Goal: Information Seeking & Learning: Learn about a topic

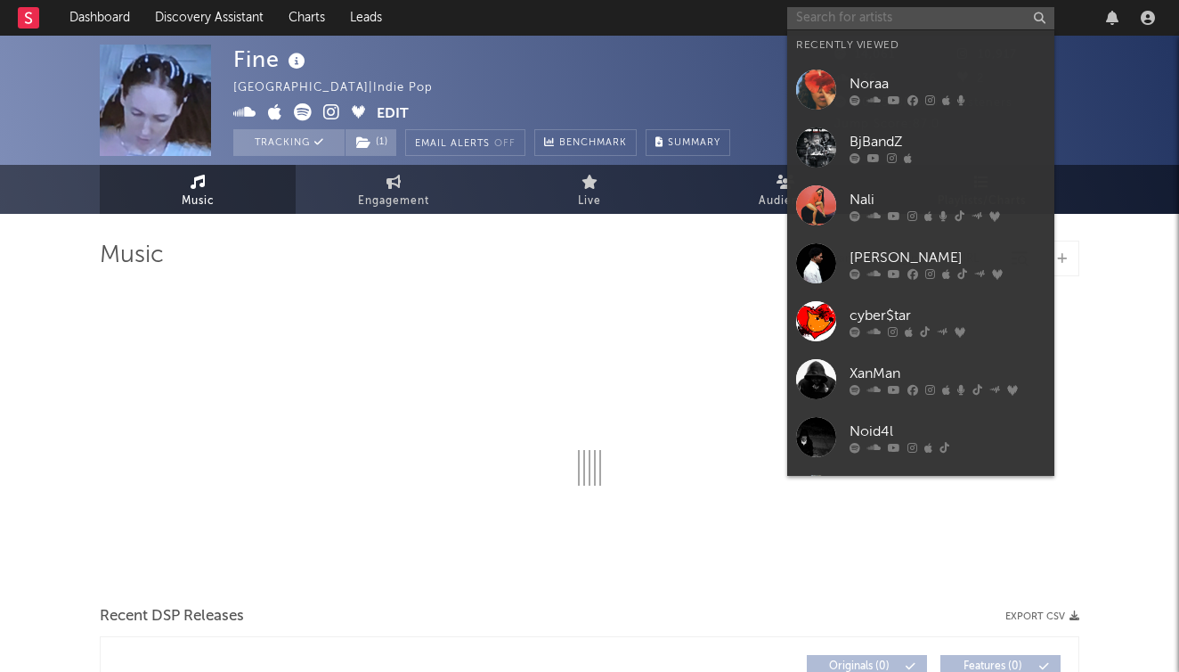
click at [906, 20] on input "text" at bounding box center [920, 18] width 267 height 22
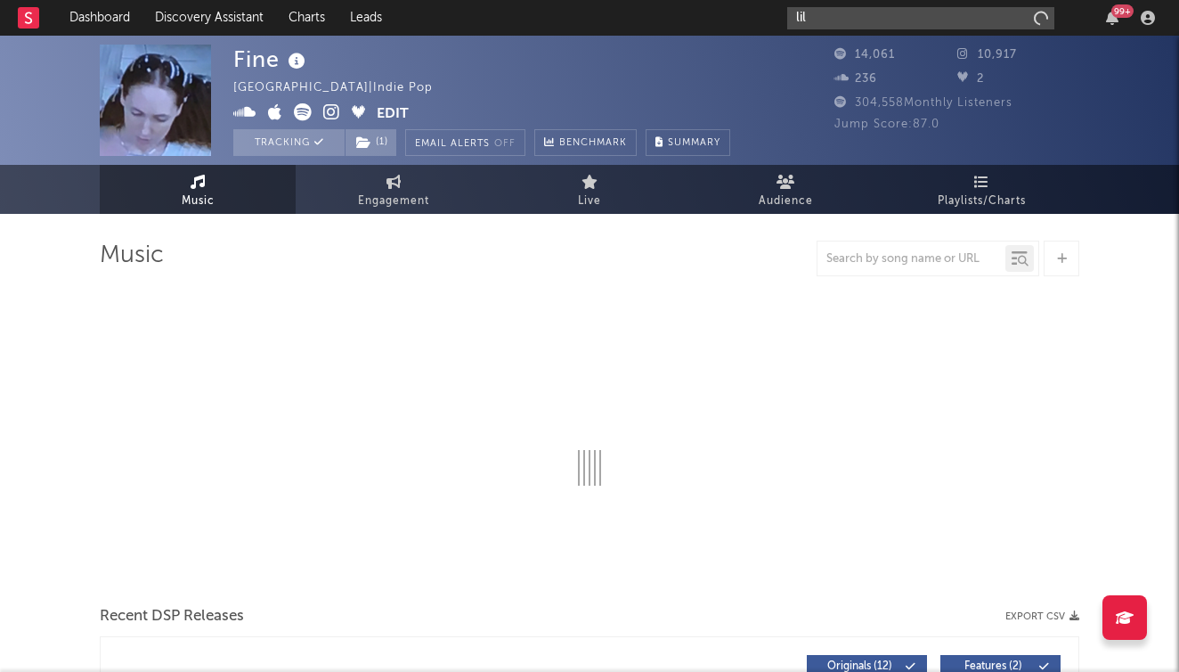
type input "lil"
select select "6m"
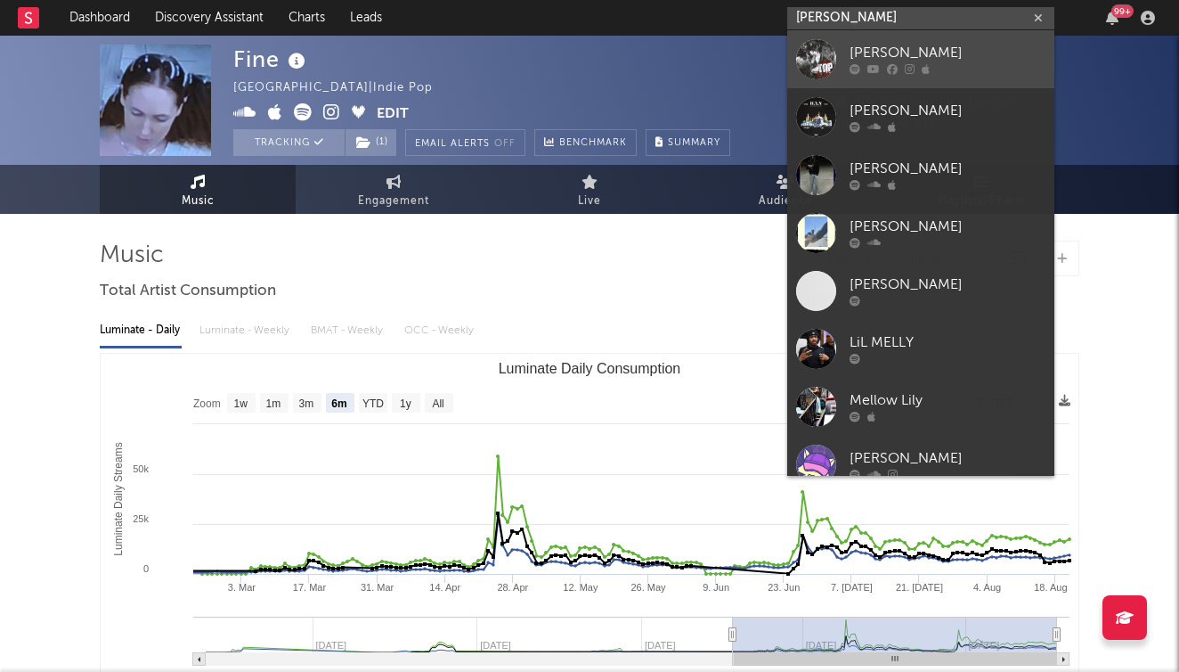
type input "[PERSON_NAME]"
click at [942, 32] on link "[PERSON_NAME]" at bounding box center [920, 59] width 267 height 58
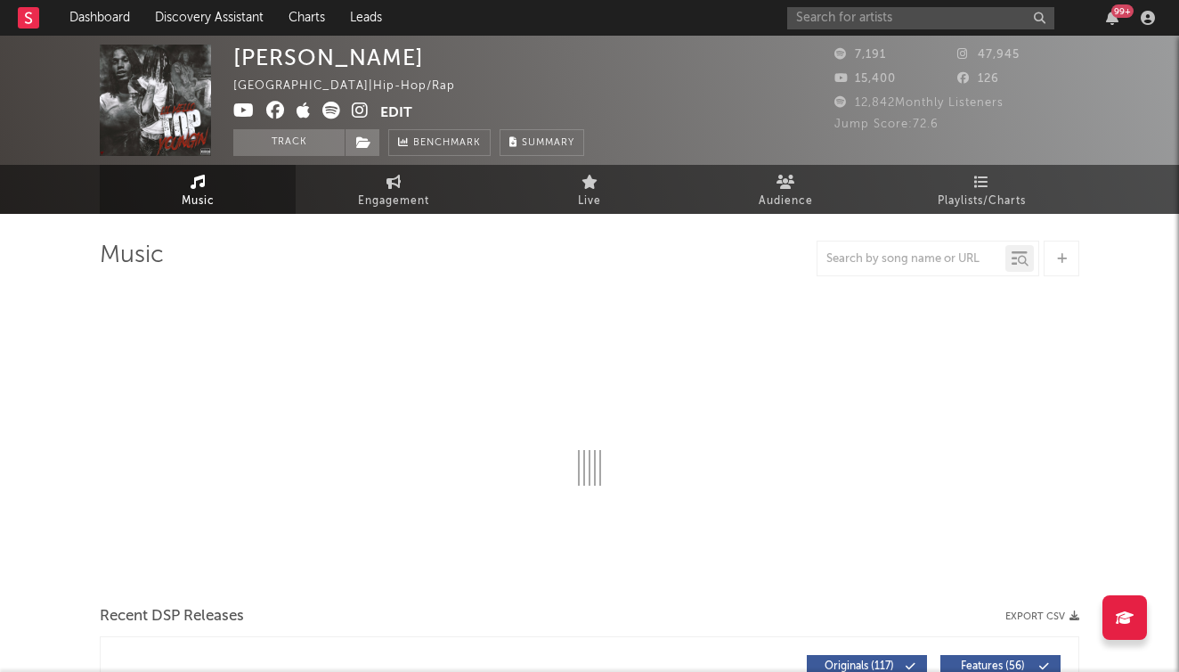
scroll to position [4, 0]
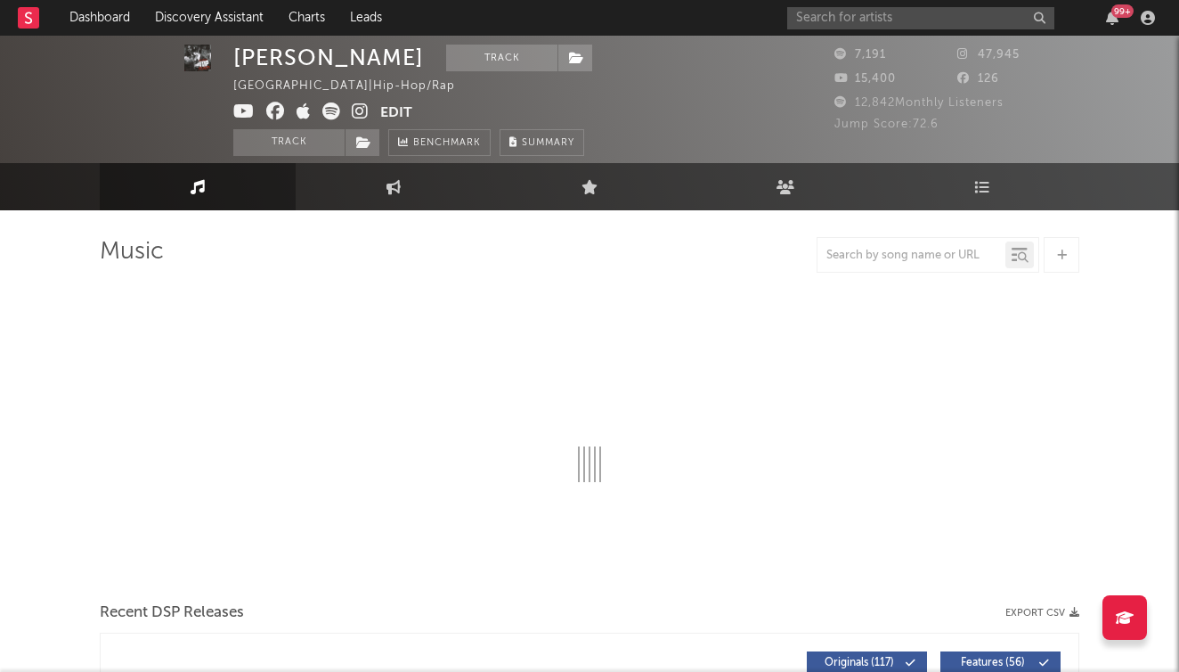
select select "6m"
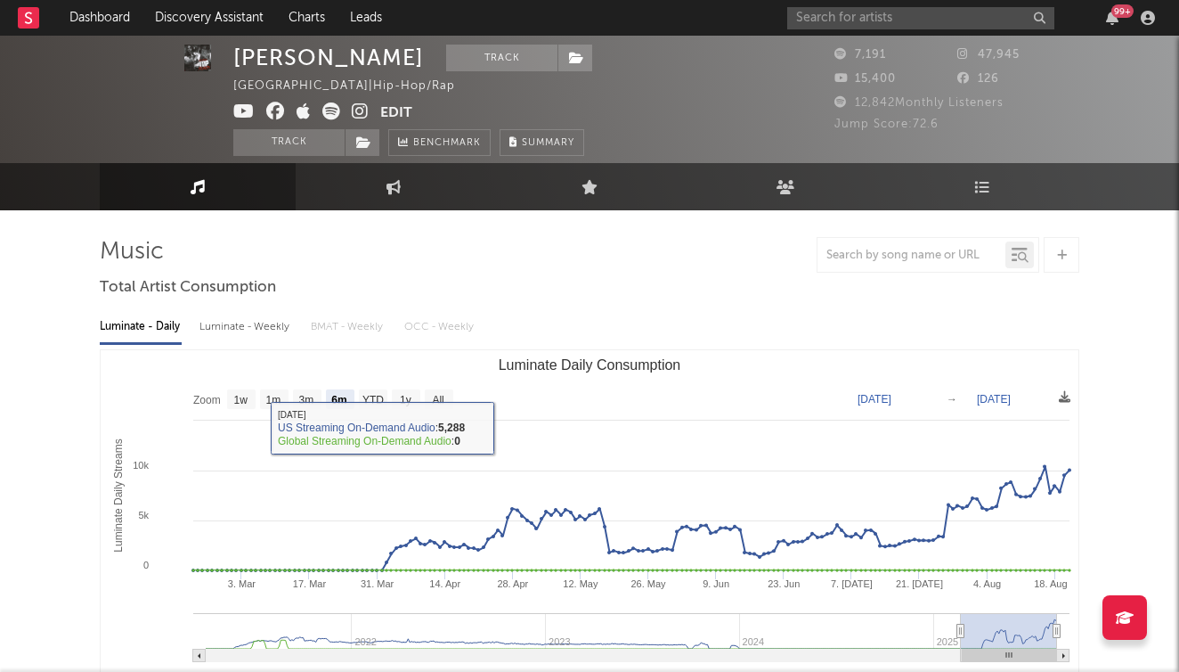
click at [245, 315] on div "Luminate - Weekly" at bounding box center [247, 327] width 94 height 30
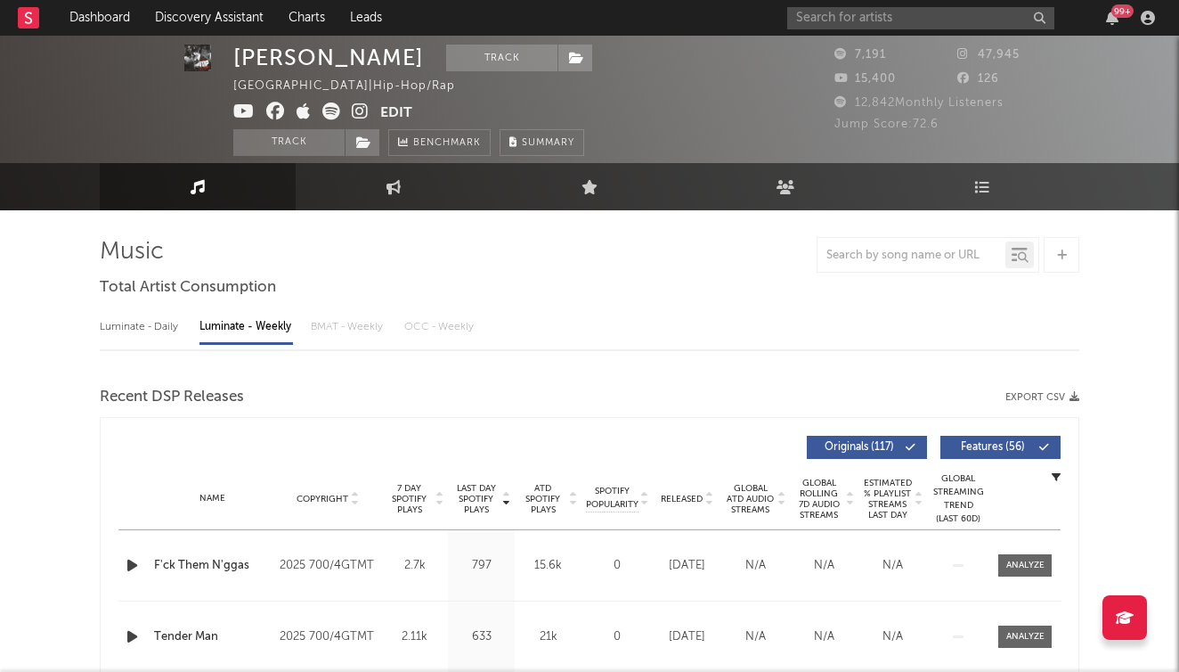
select select "6m"
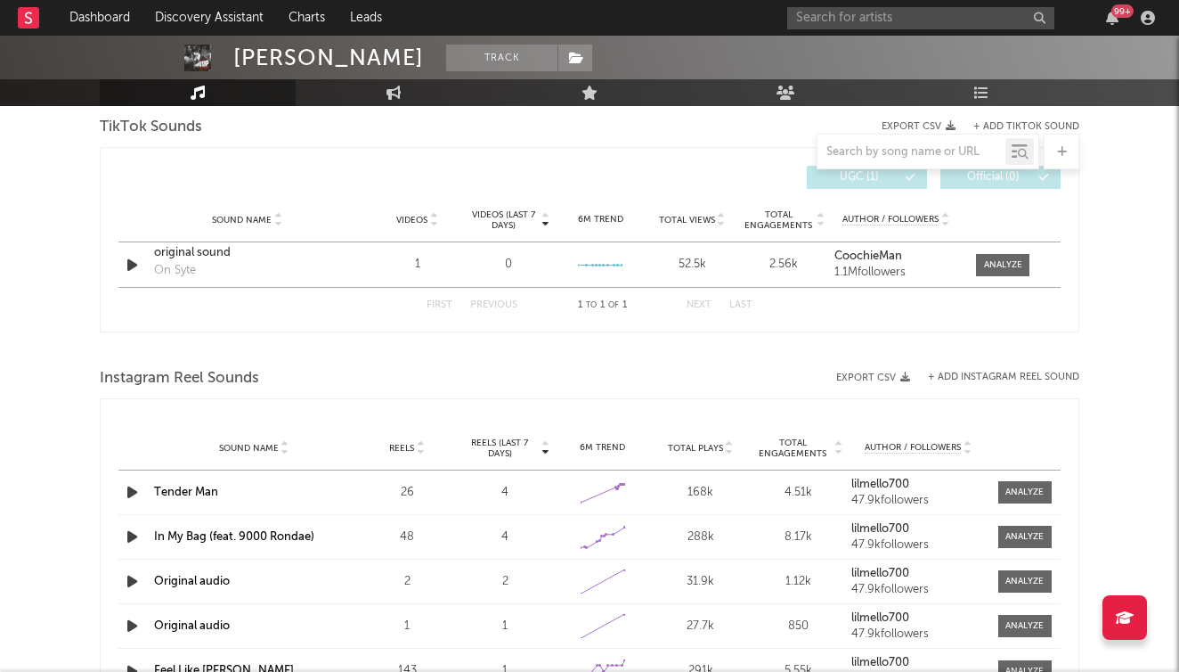
scroll to position [1199, 0]
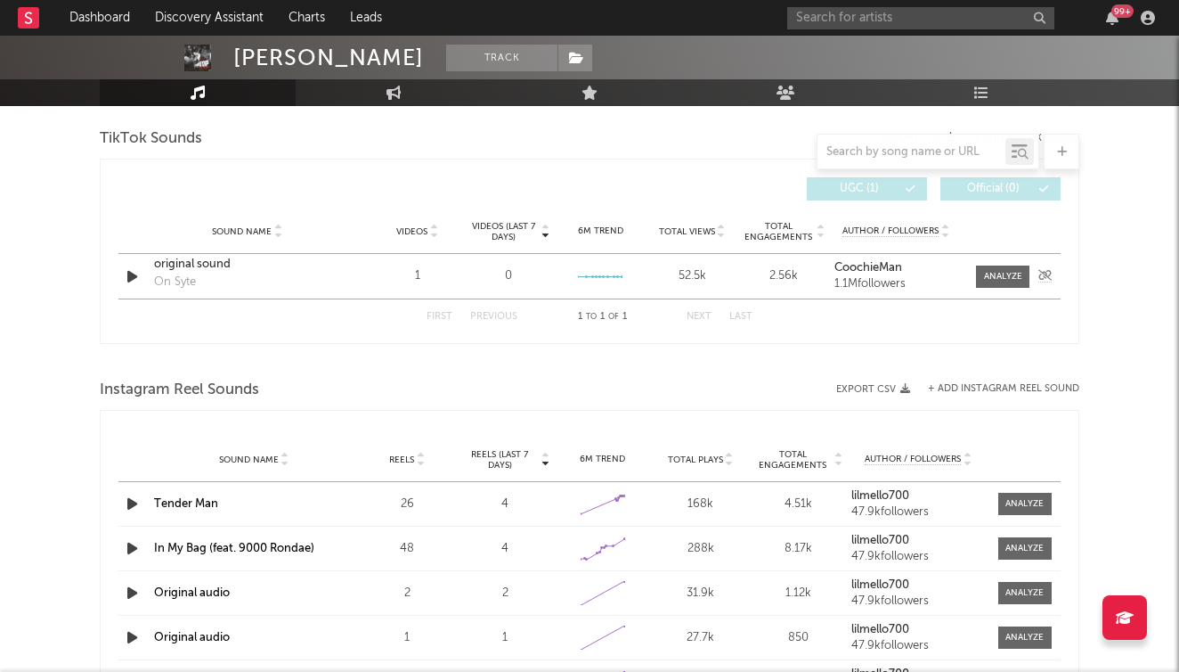
click at [189, 267] on div "original sound" at bounding box center [247, 265] width 186 height 18
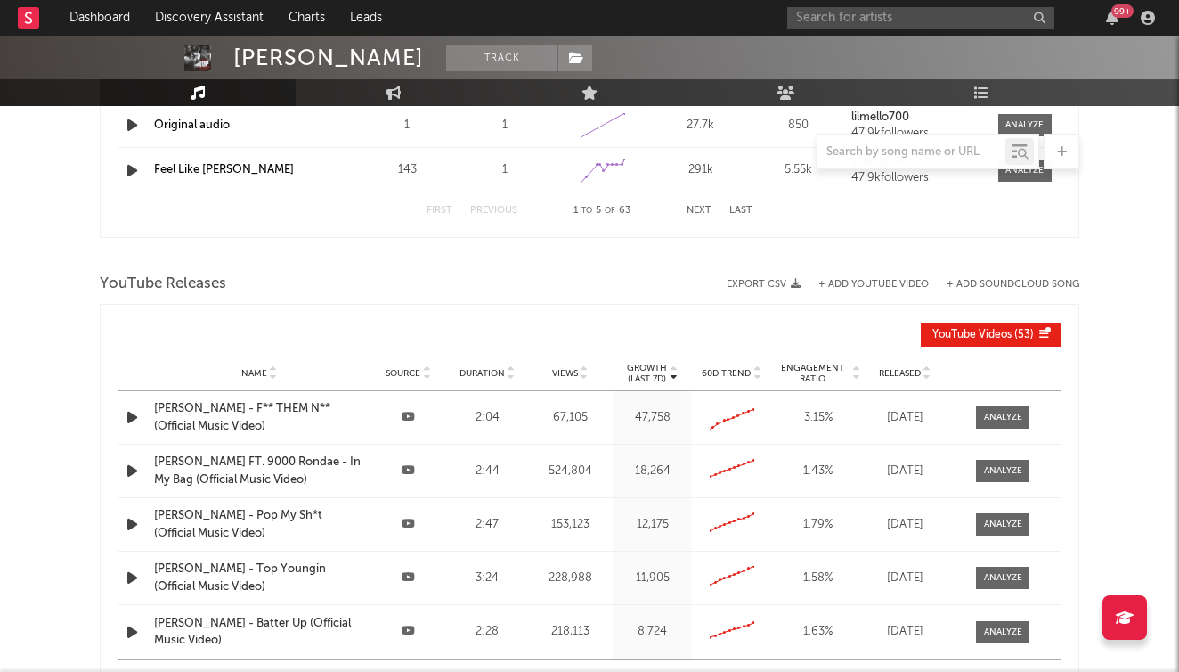
scroll to position [1828, 0]
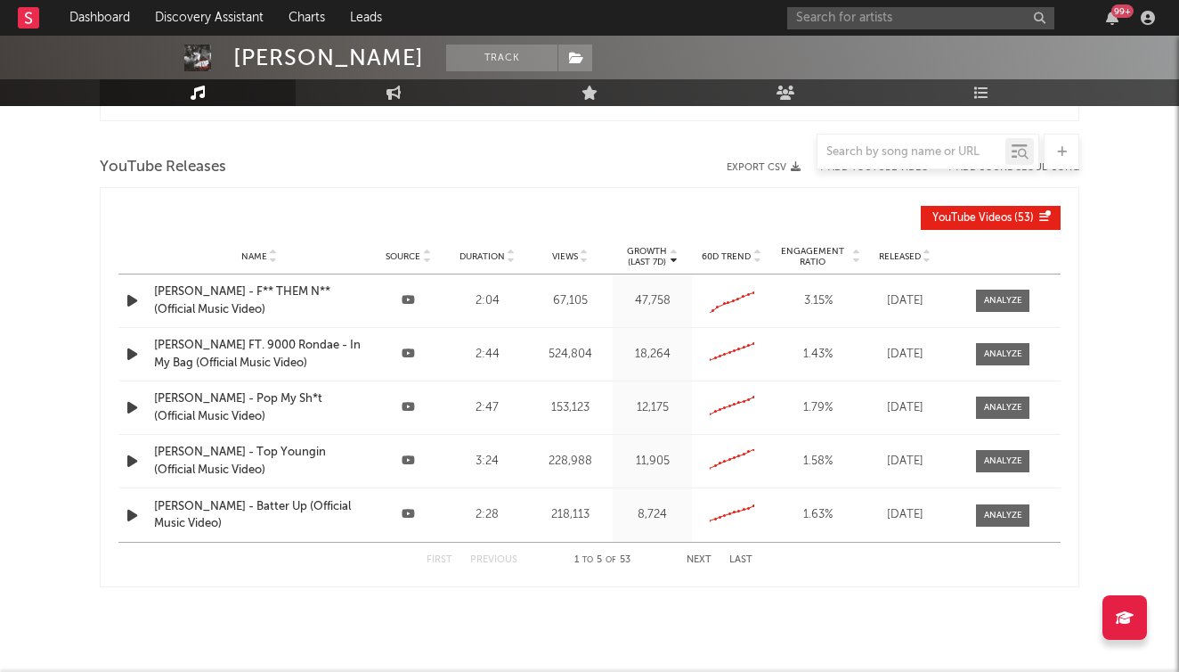
click at [702, 561] on button "Next" at bounding box center [699, 560] width 25 height 10
click at [435, 560] on button "First" at bounding box center [440, 560] width 26 height 10
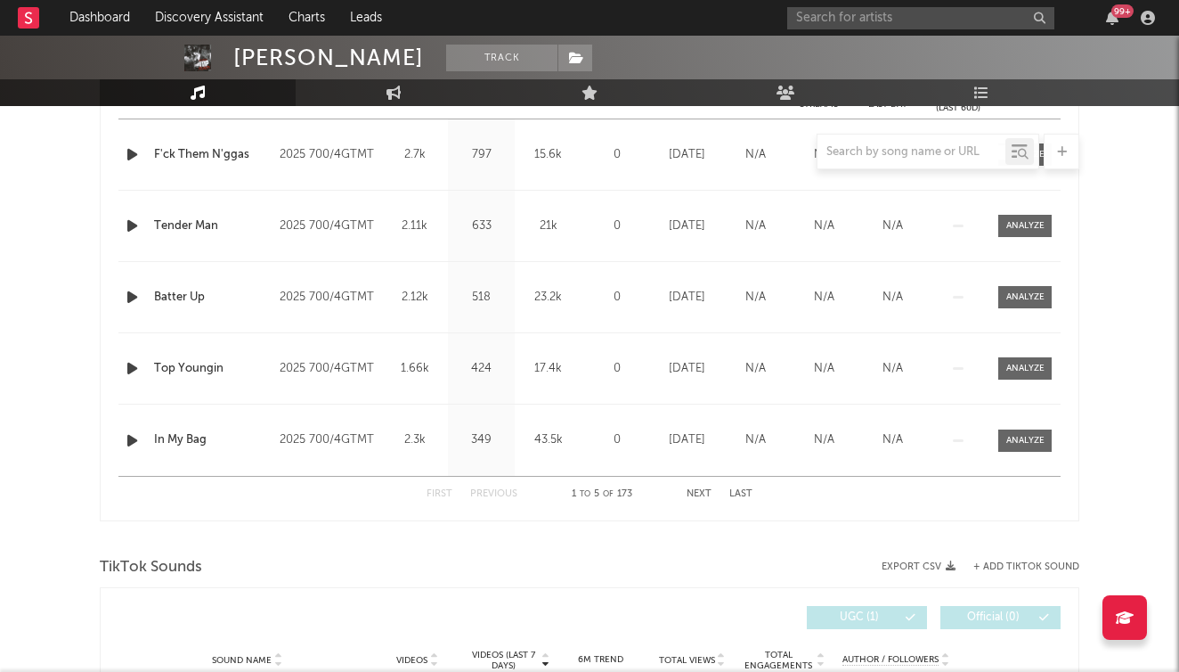
scroll to position [583, 0]
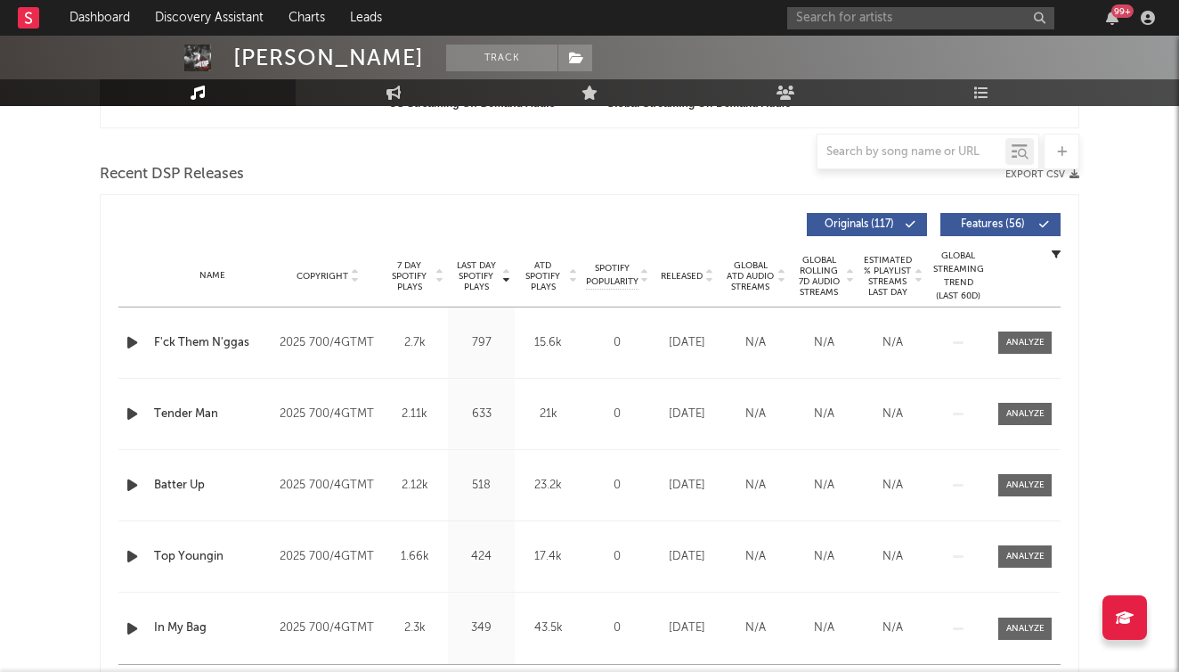
click at [215, 343] on div "F'ck Them N'ggas" at bounding box center [212, 343] width 117 height 18
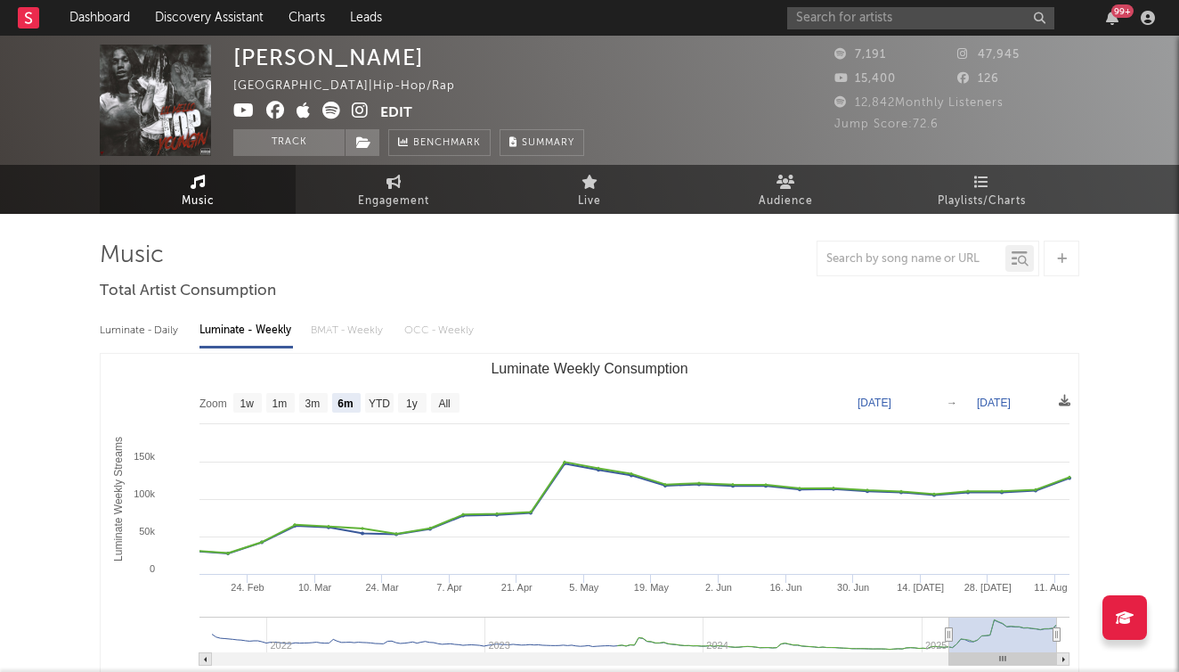
scroll to position [0, 0]
click at [403, 197] on span "Engagement" at bounding box center [393, 201] width 71 height 21
select select "1w"
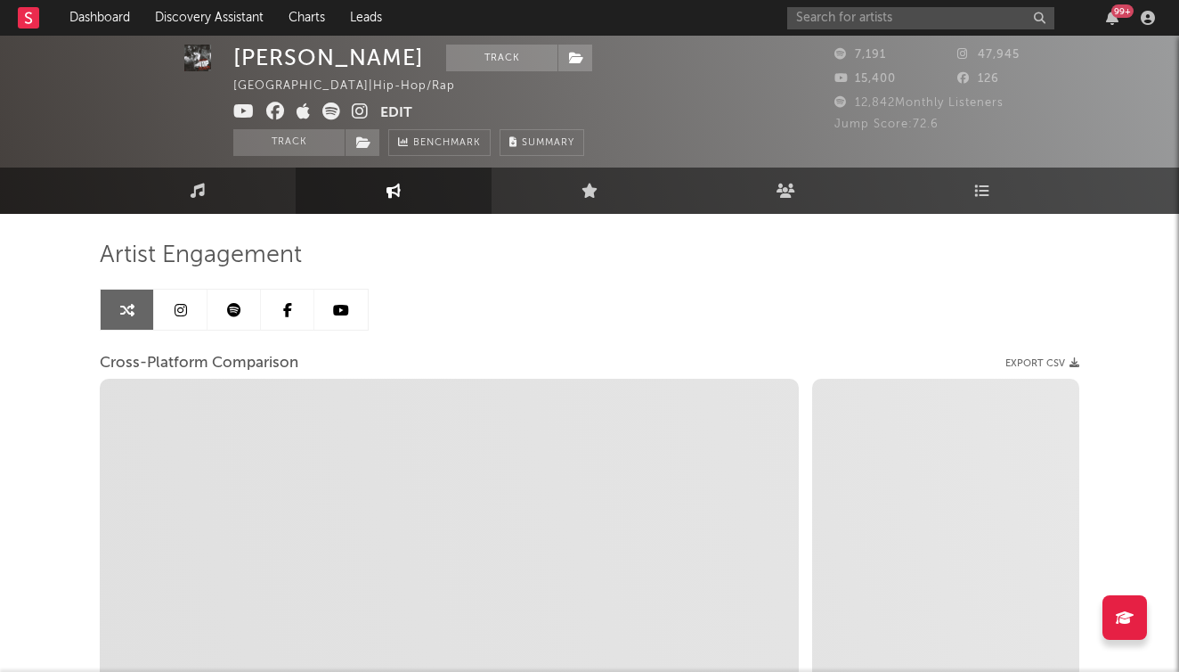
scroll to position [13, 0]
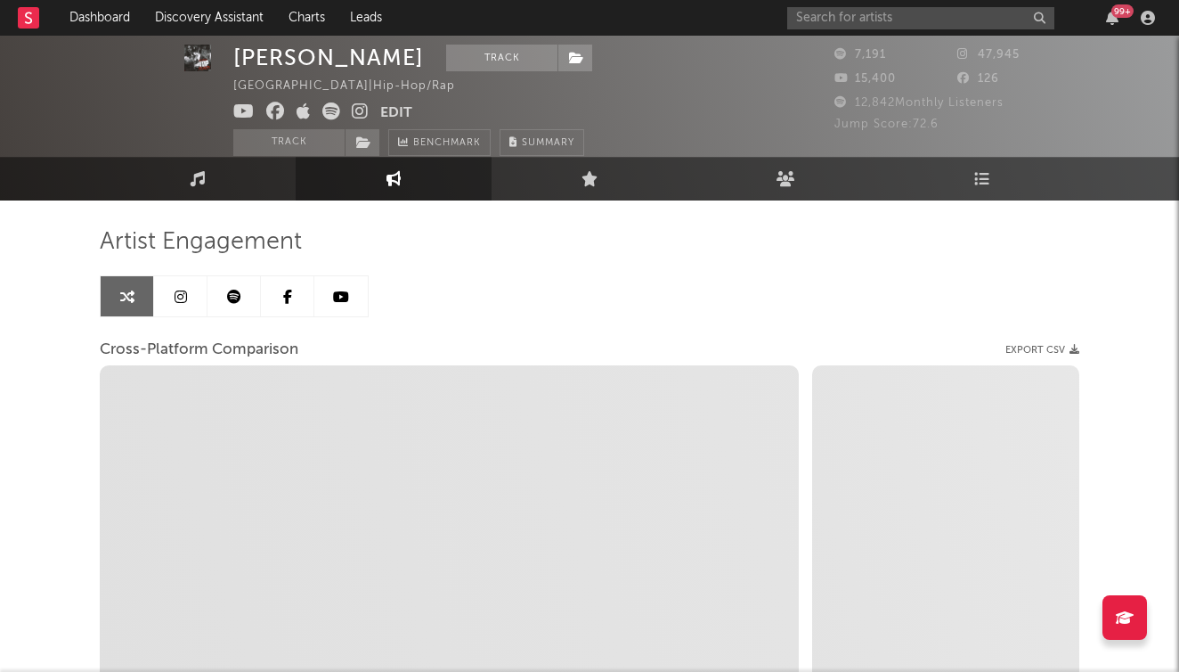
select select "1m"
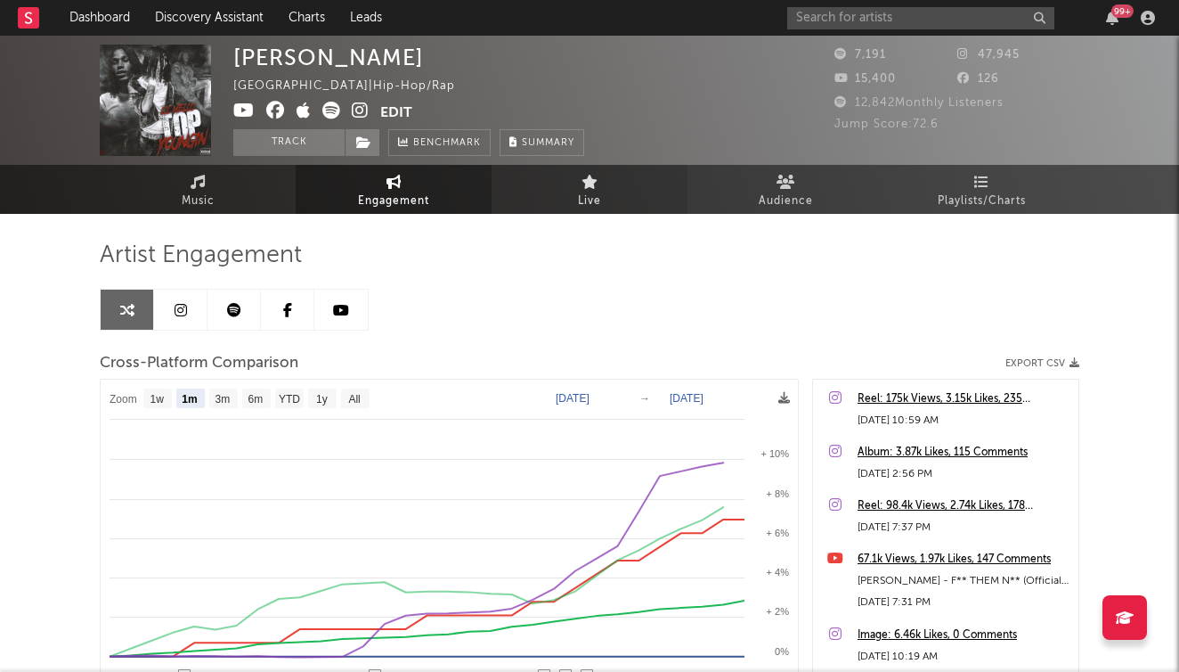
scroll to position [0, 0]
click at [607, 199] on link "Live" at bounding box center [590, 189] width 196 height 49
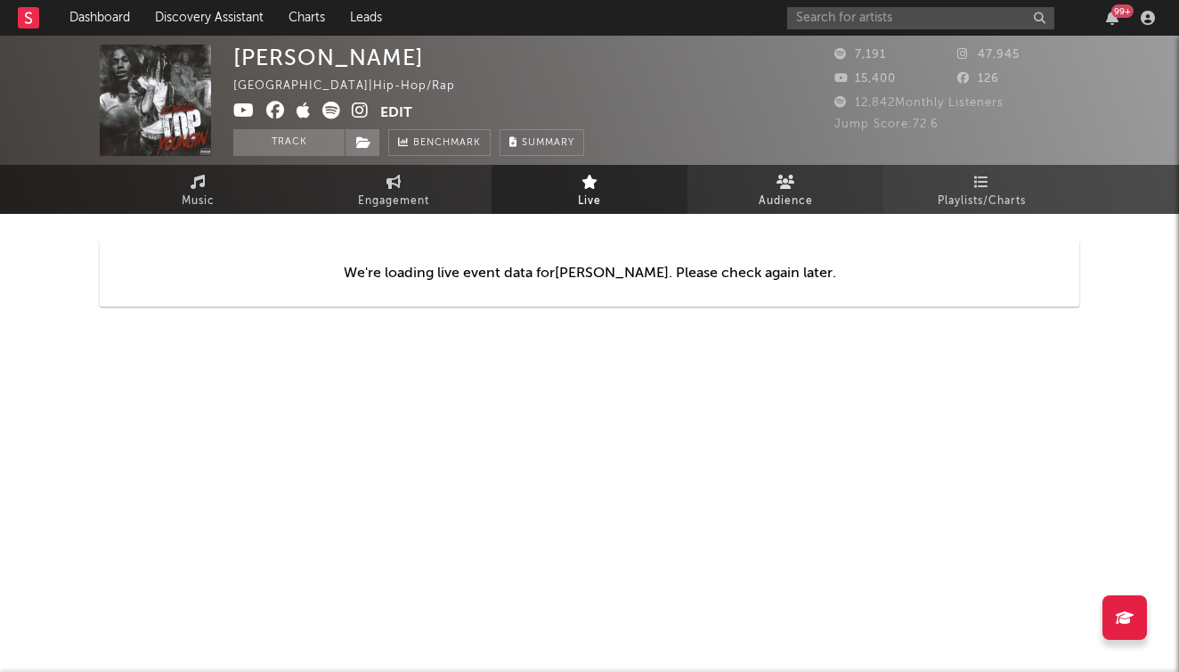
click at [738, 192] on link "Audience" at bounding box center [786, 189] width 196 height 49
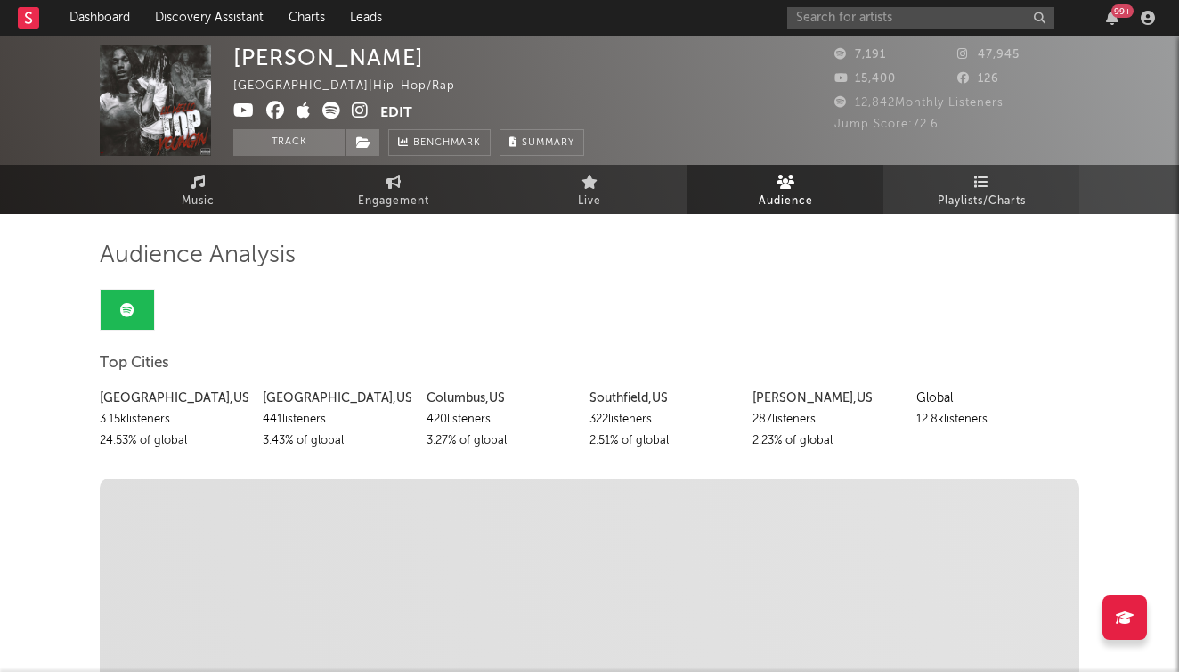
click at [979, 191] on span "Playlists/Charts" at bounding box center [982, 201] width 88 height 21
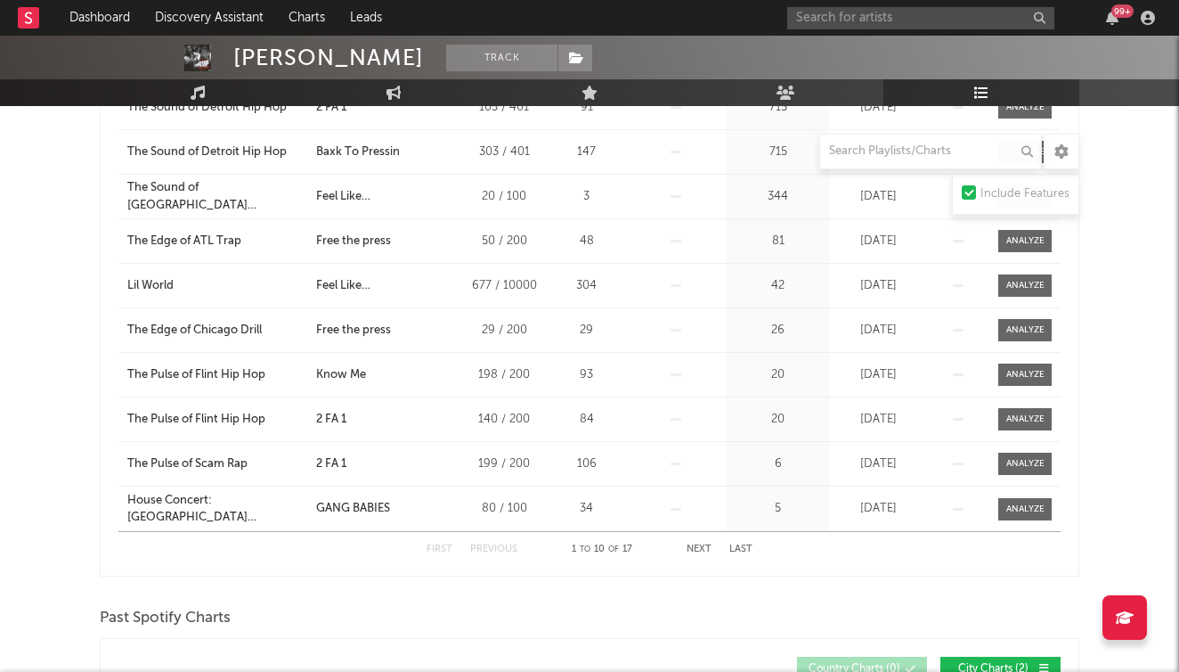
scroll to position [421, 0]
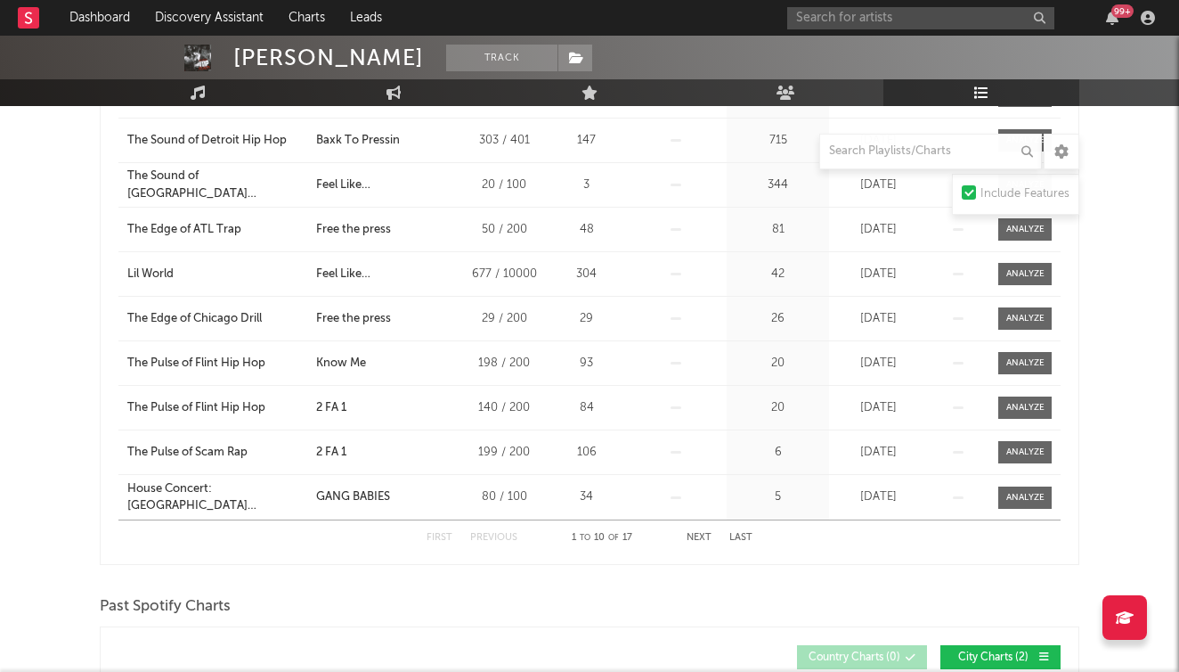
click at [702, 539] on button "Next" at bounding box center [699, 538] width 25 height 10
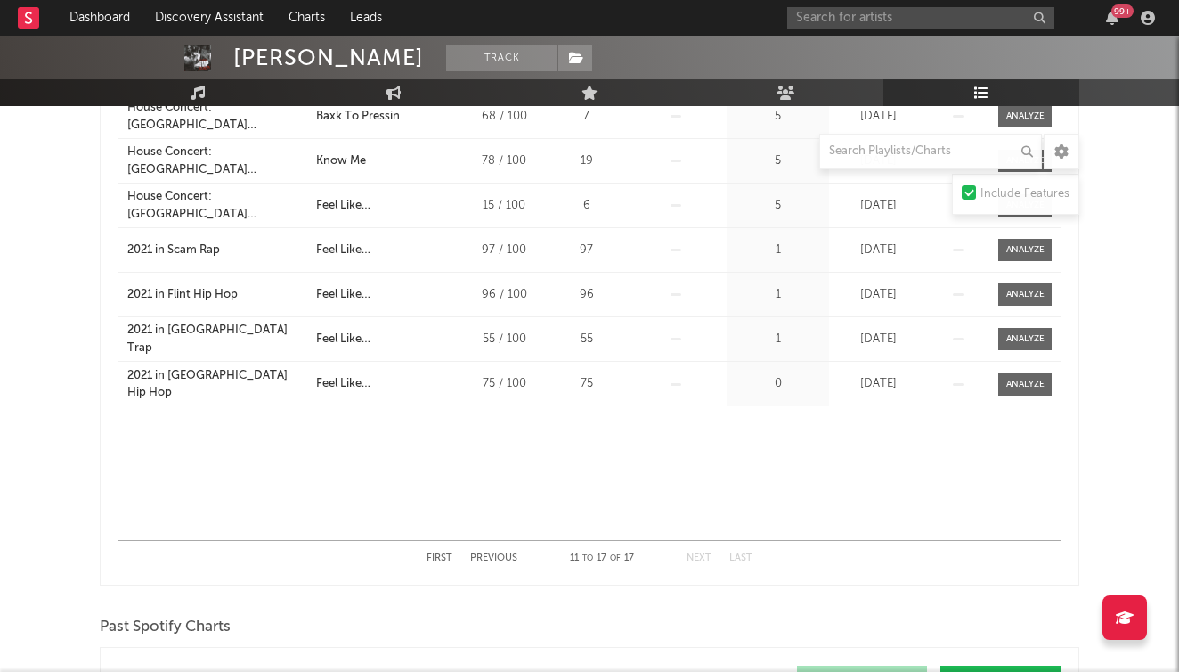
scroll to position [437, 0]
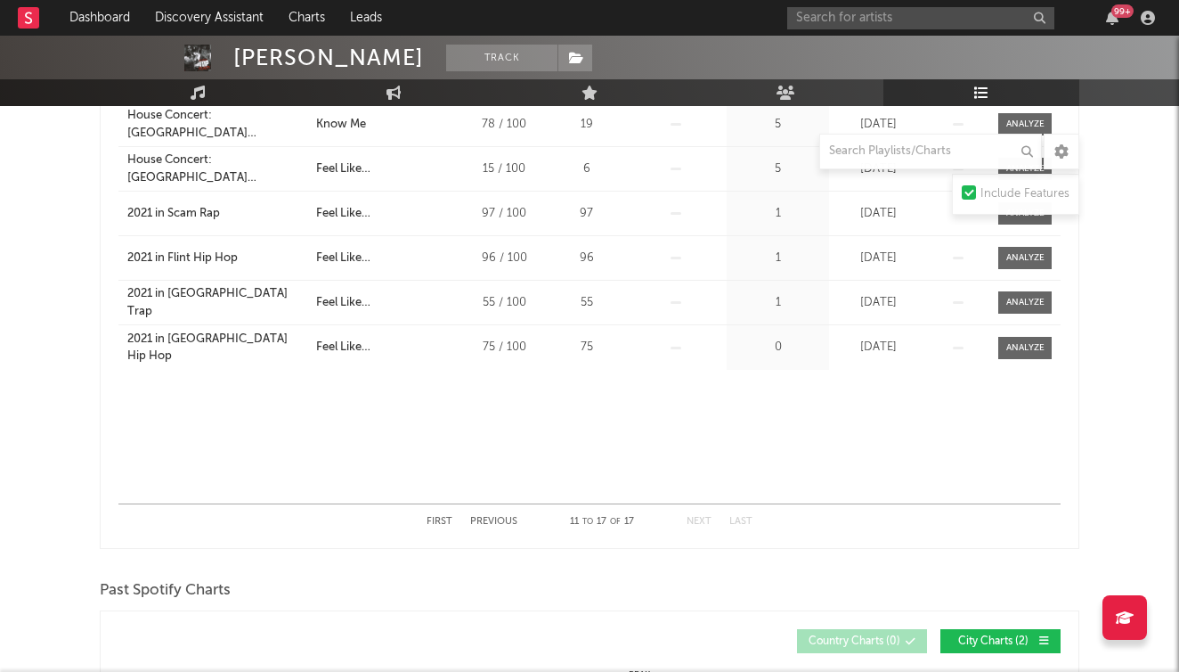
click at [510, 510] on div "First Previous 11 to 17 of 17 Next Last" at bounding box center [590, 521] width 326 height 35
click at [504, 526] on div "First Previous 11 to 17 of 17 Next Last" at bounding box center [590, 521] width 326 height 35
click at [506, 519] on button "Previous" at bounding box center [493, 522] width 47 height 10
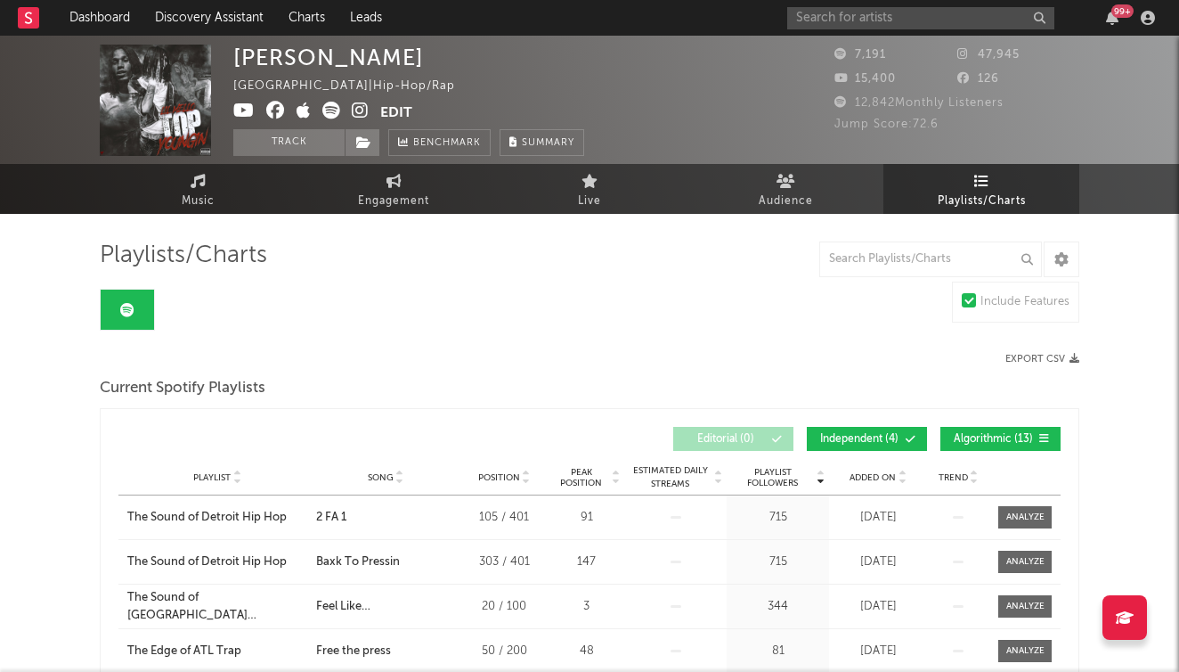
scroll to position [0, 0]
click at [812, 178] on link "Audience" at bounding box center [786, 189] width 196 height 49
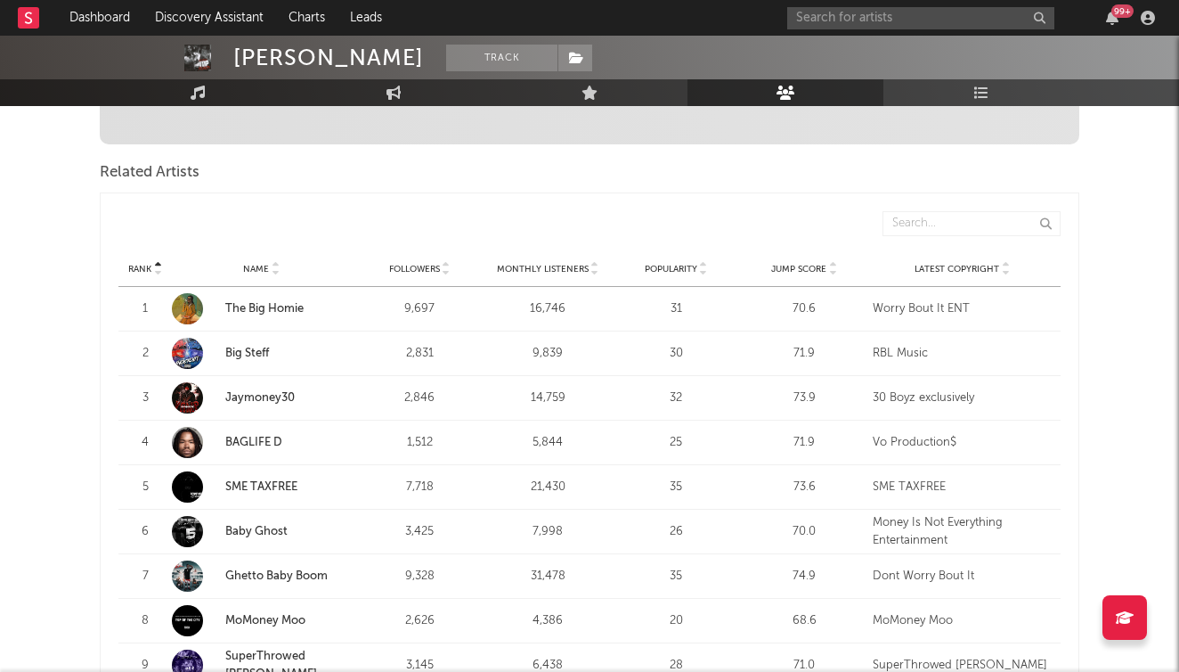
scroll to position [573, 0]
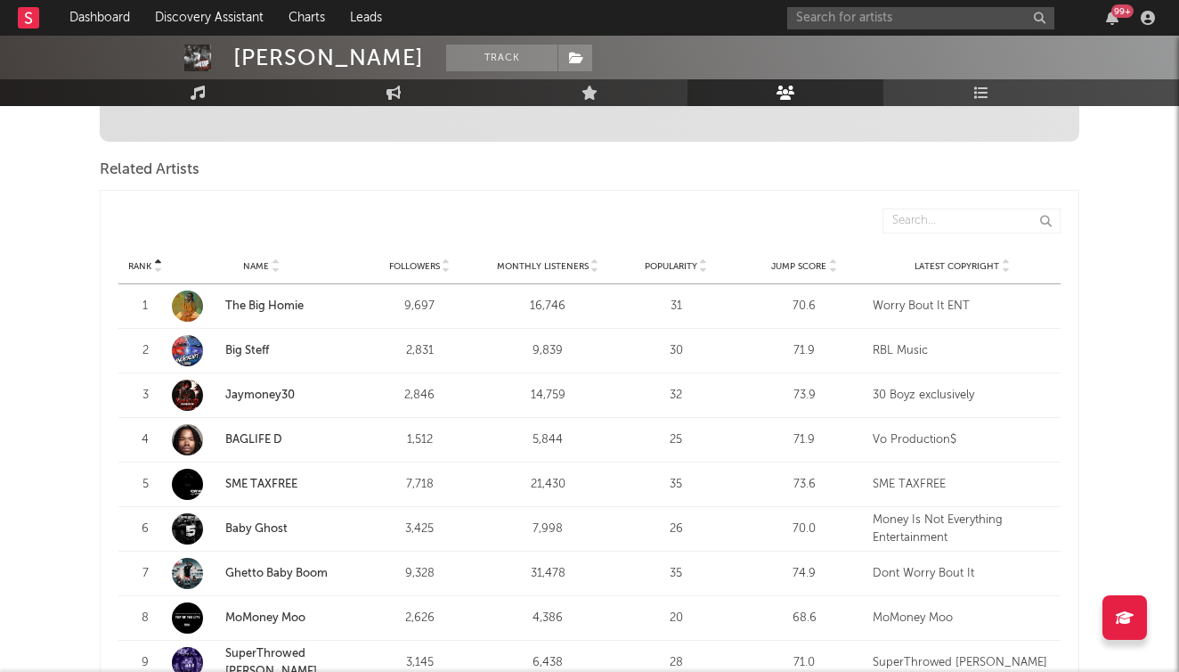
click at [828, 262] on icon at bounding box center [832, 262] width 9 height 7
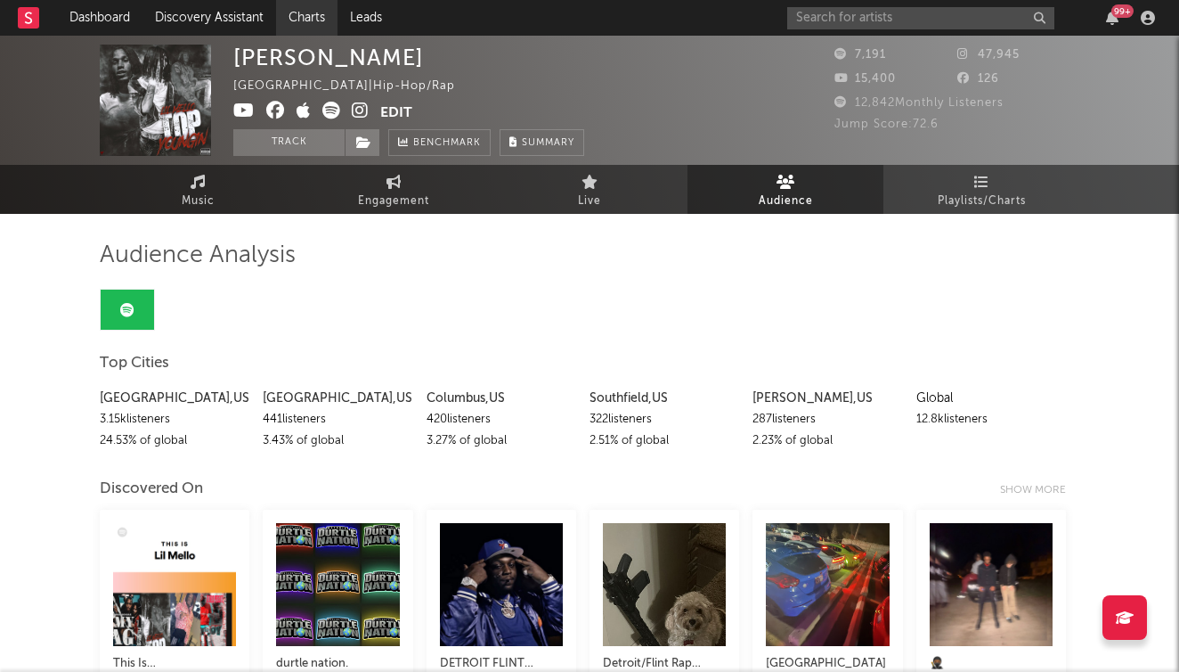
scroll to position [0, 0]
click at [185, 24] on link "Discovery Assistant" at bounding box center [210, 18] width 134 height 36
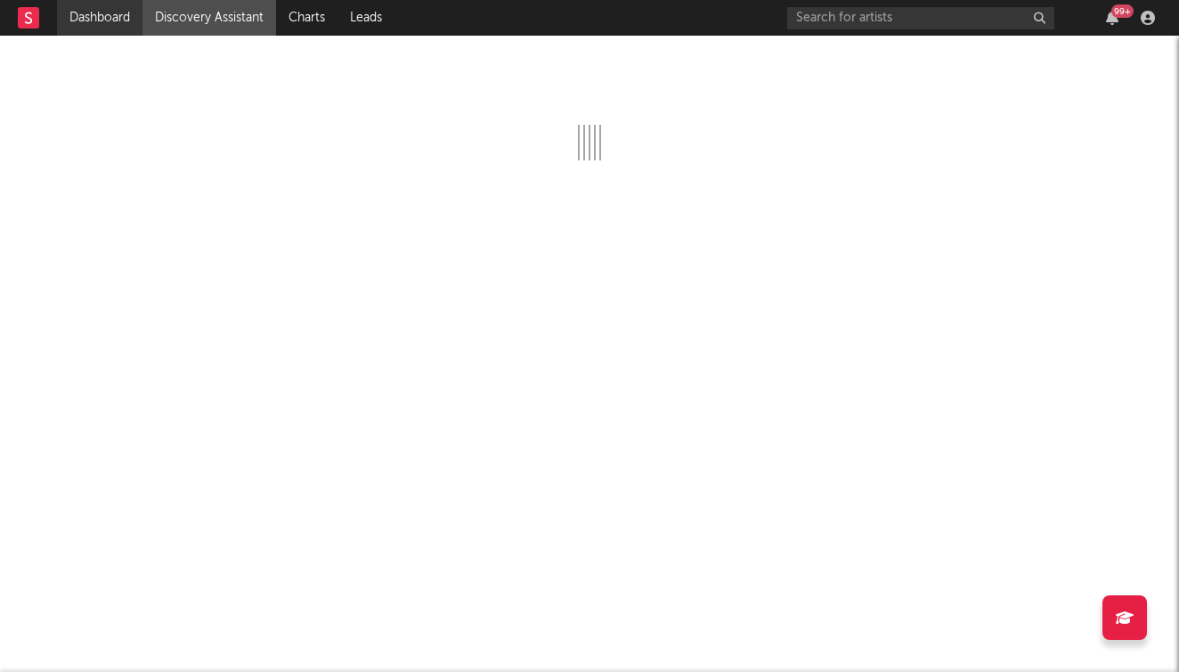
click at [110, 20] on link "Dashboard" at bounding box center [100, 18] width 86 height 36
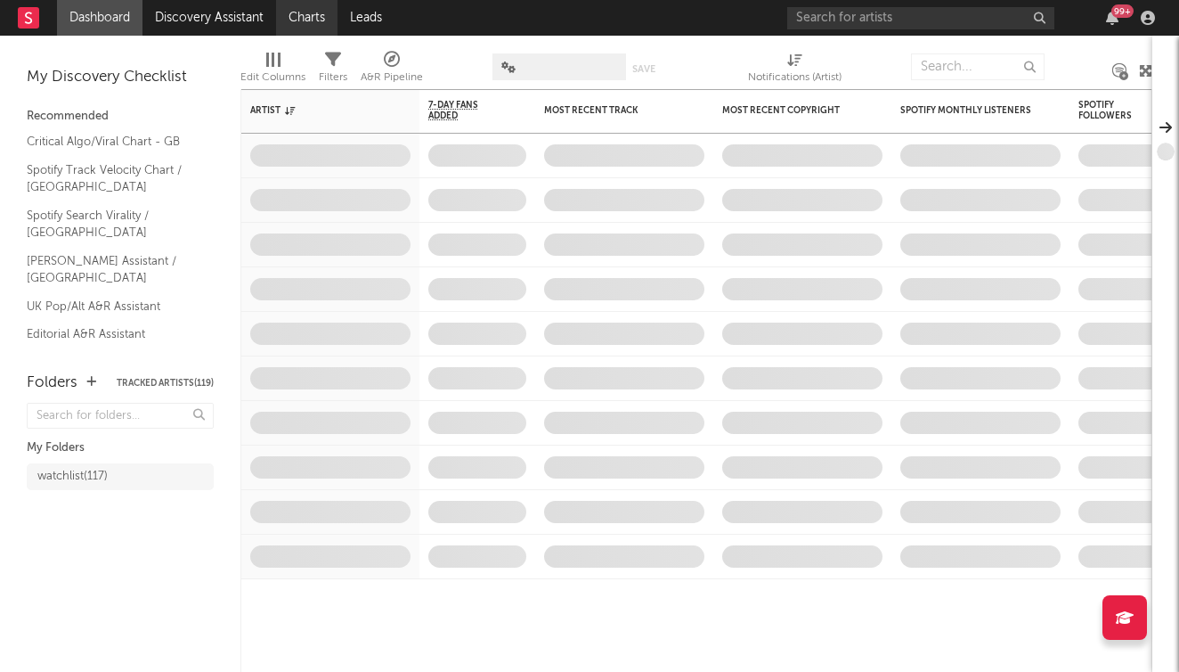
click at [289, 16] on link "Charts" at bounding box center [306, 18] width 61 height 36
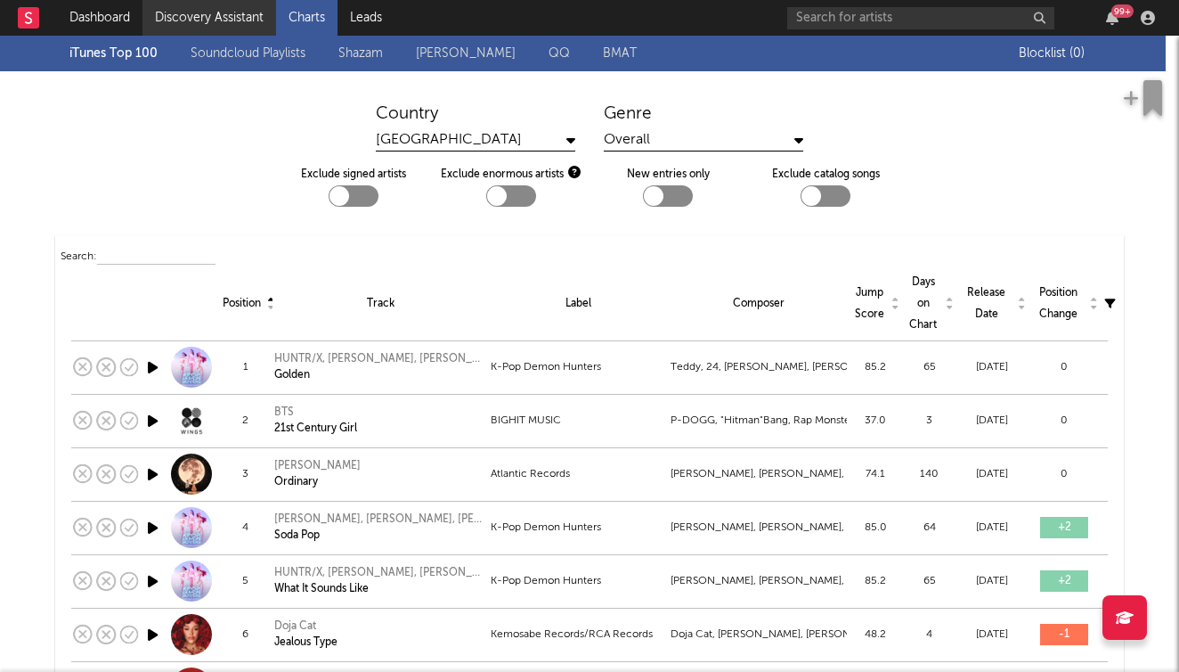
click at [207, 16] on link "Discovery Assistant" at bounding box center [210, 18] width 134 height 36
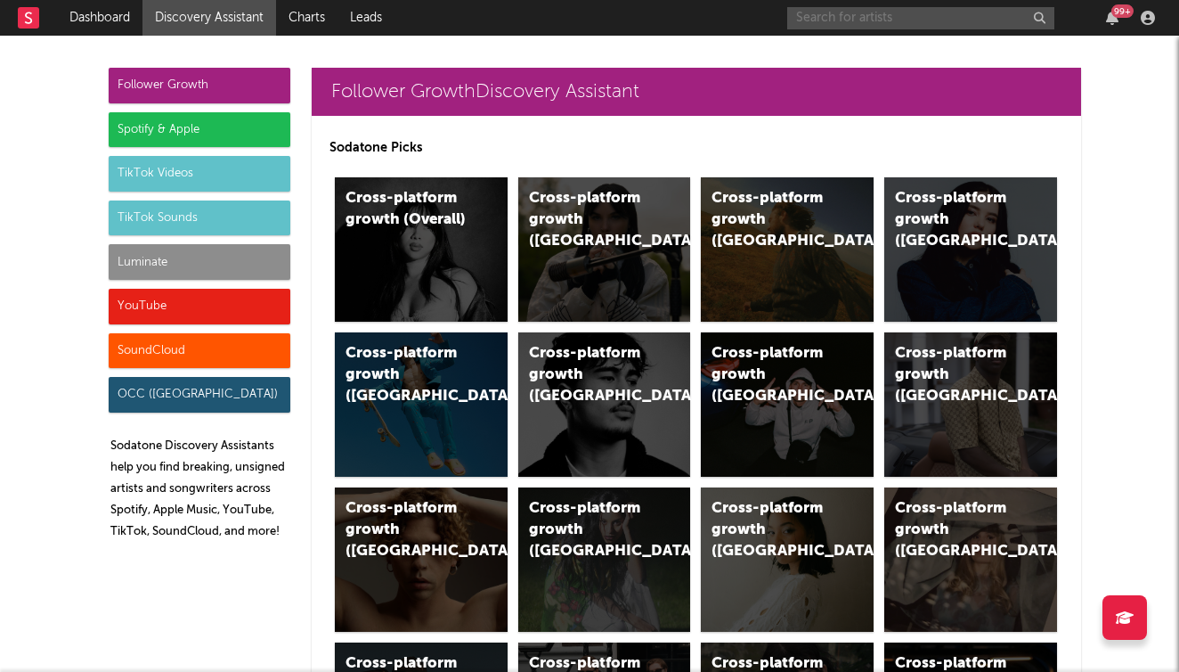
click at [845, 19] on input "text" at bounding box center [920, 18] width 267 height 22
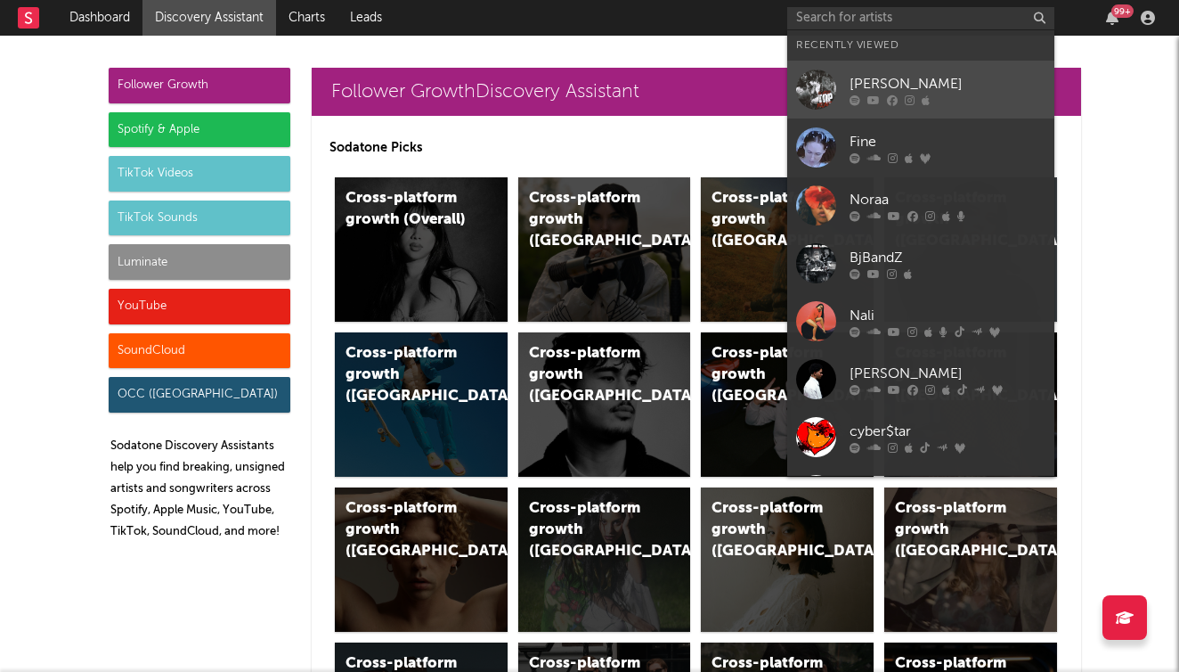
click at [856, 108] on link "[PERSON_NAME]" at bounding box center [920, 90] width 267 height 58
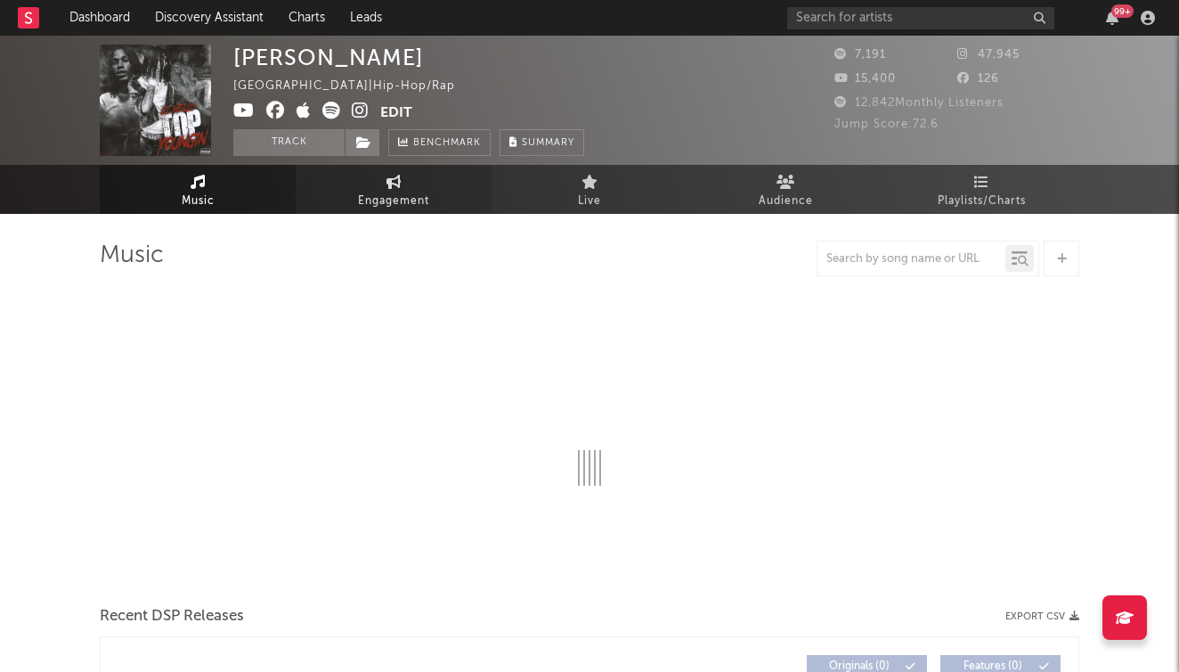
select select "6m"
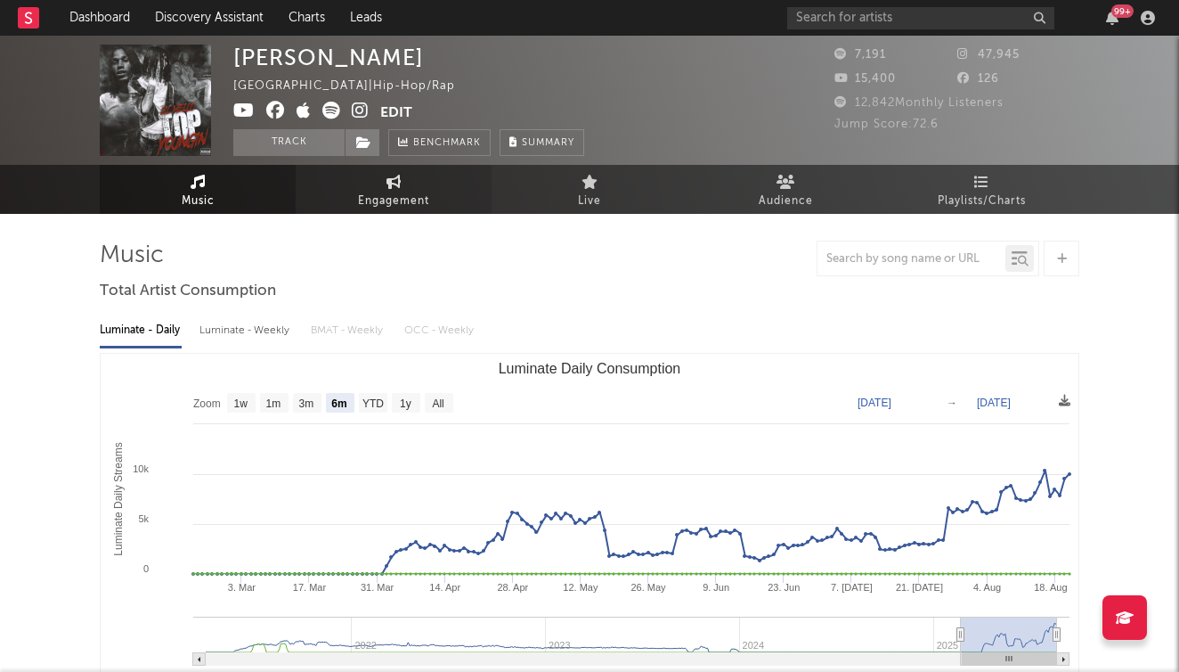
click at [420, 182] on link "Engagement" at bounding box center [394, 189] width 196 height 49
select select "1w"
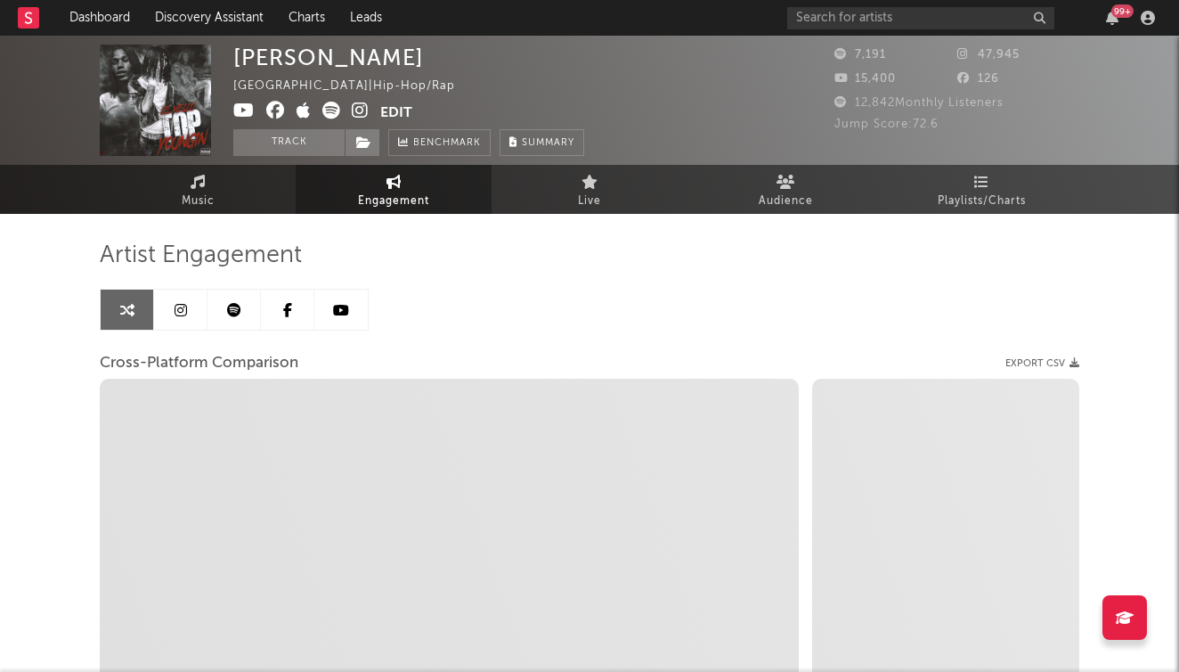
select select "1m"
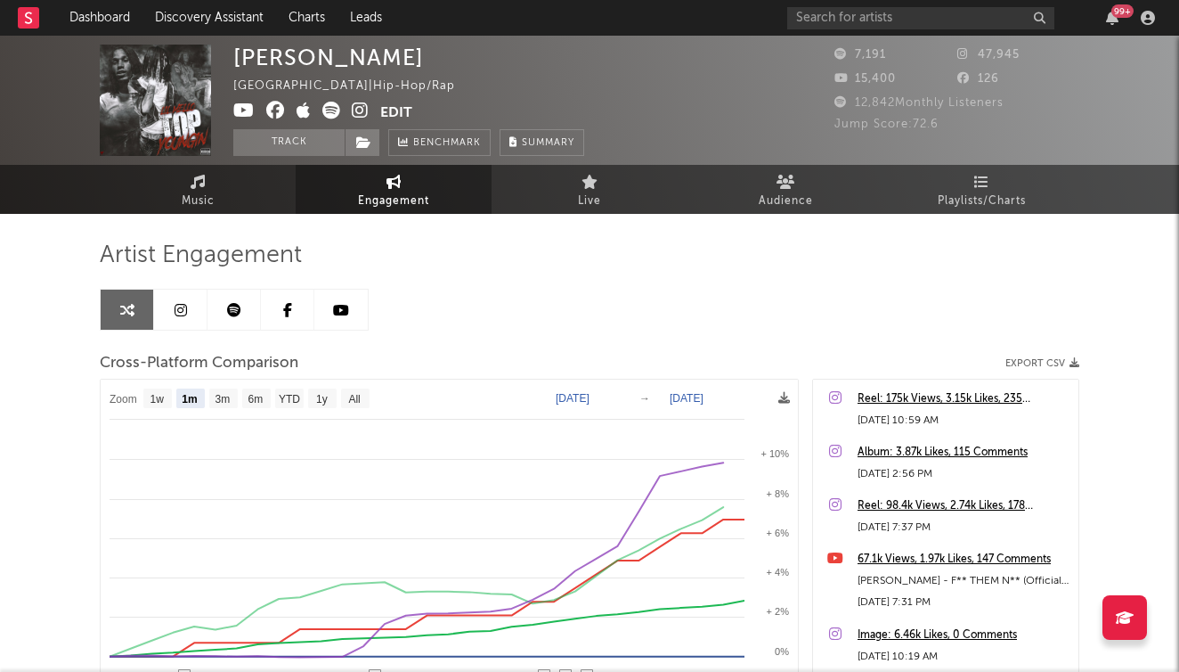
click at [198, 314] on link at bounding box center [180, 309] width 53 height 40
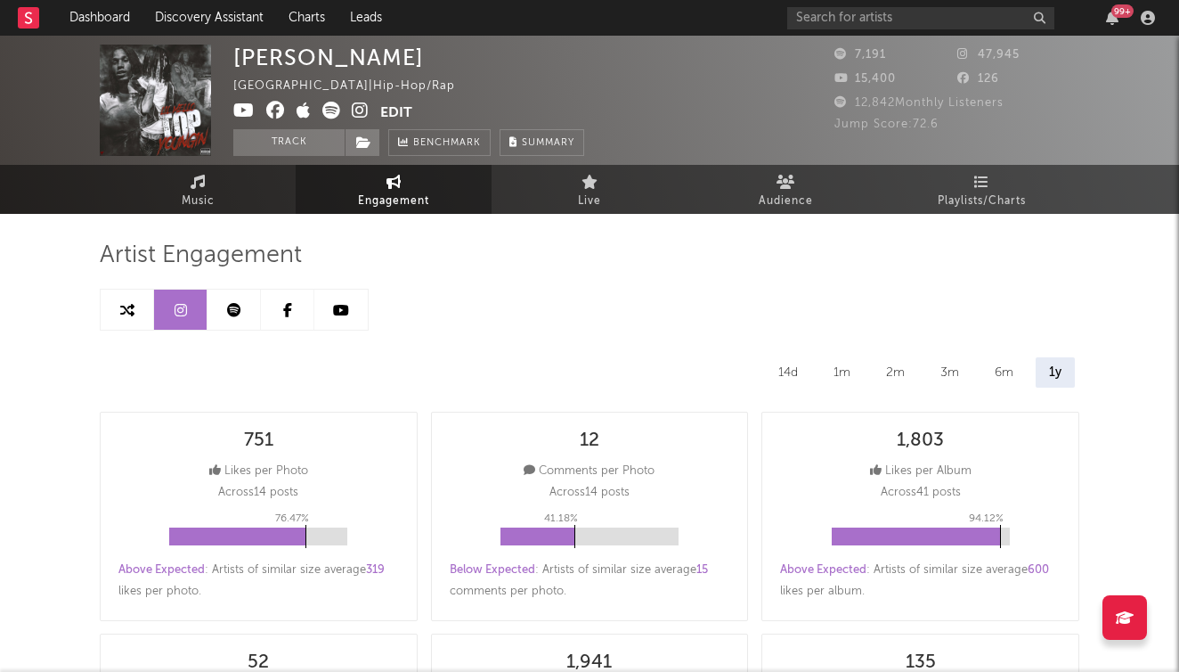
select select "6m"
click at [247, 304] on link at bounding box center [234, 309] width 53 height 40
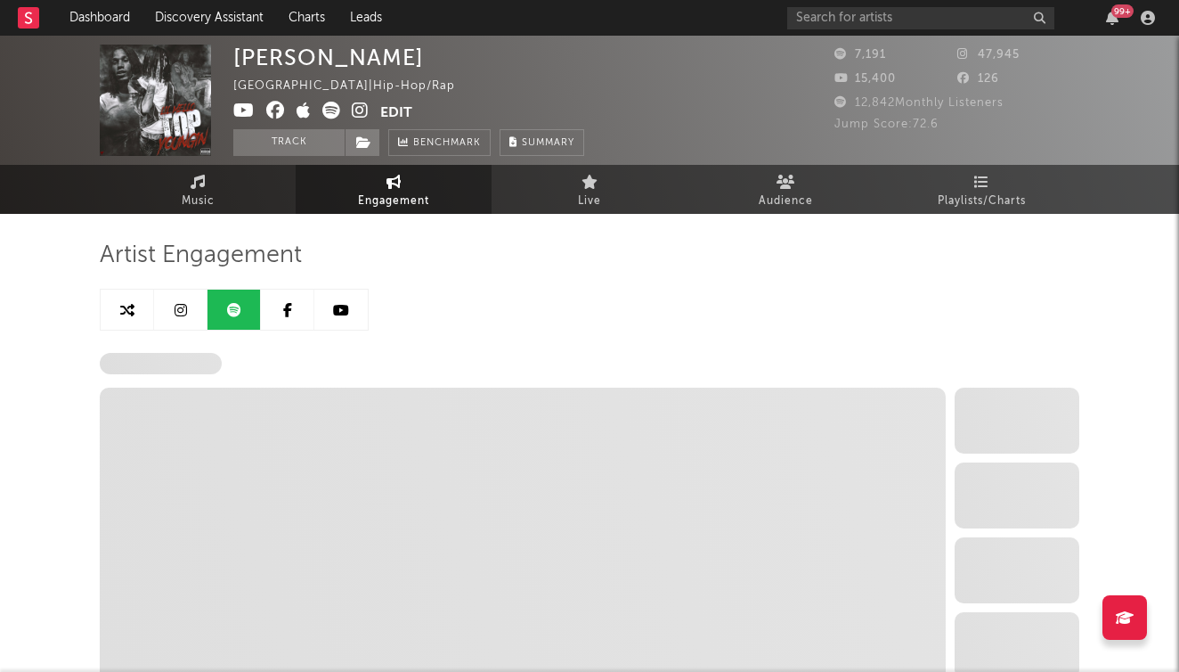
select select "6m"
select select "1w"
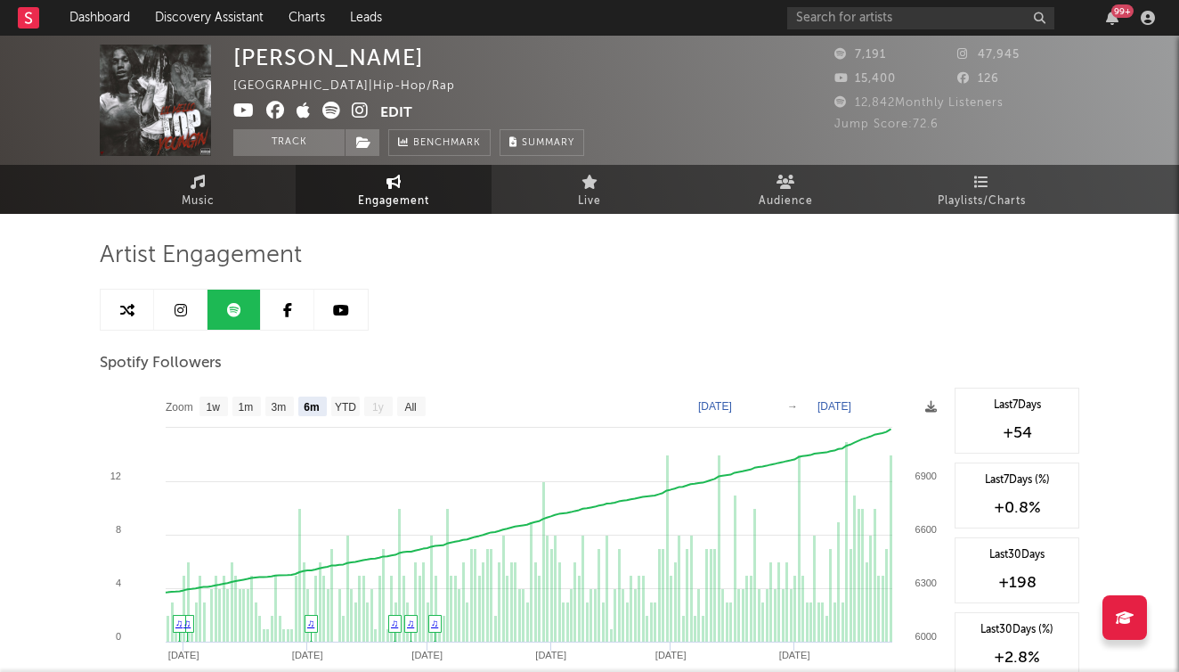
click at [299, 298] on link at bounding box center [287, 309] width 53 height 40
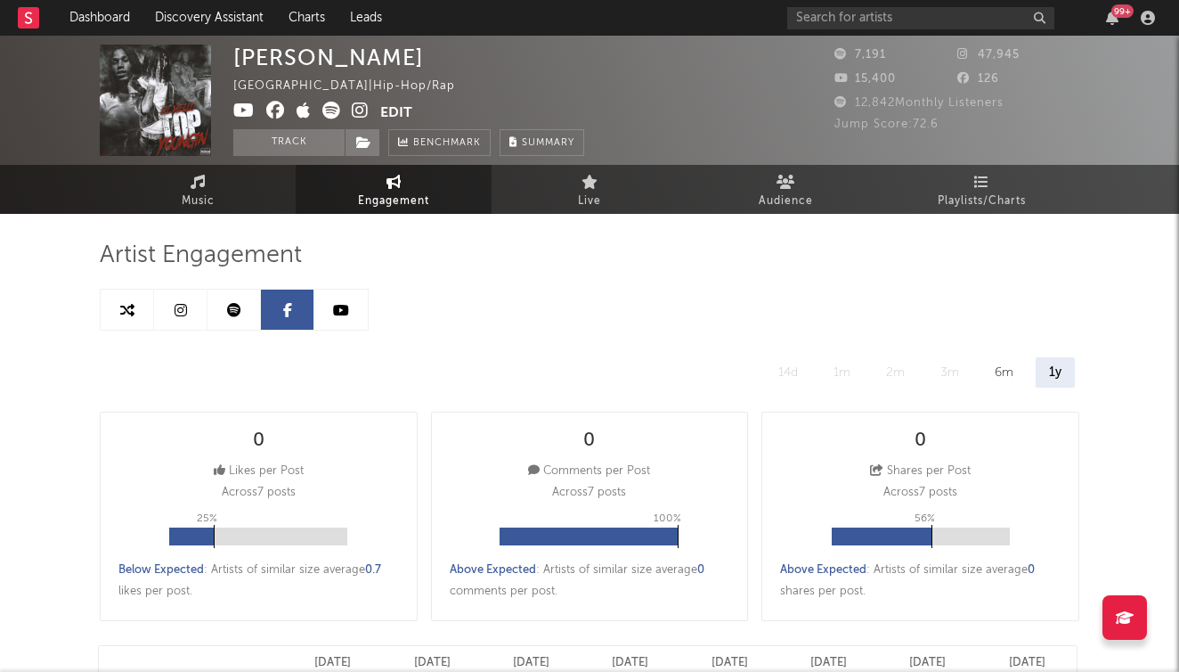
select select "6m"
click at [340, 296] on link at bounding box center [340, 309] width 53 height 40
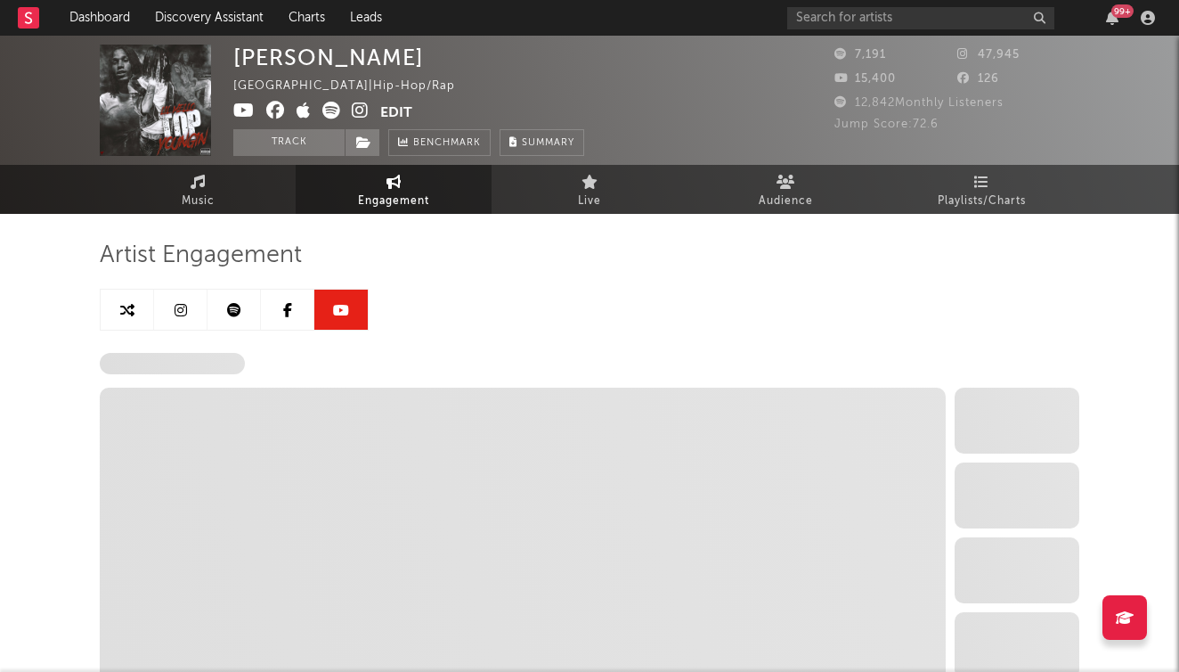
select select "6m"
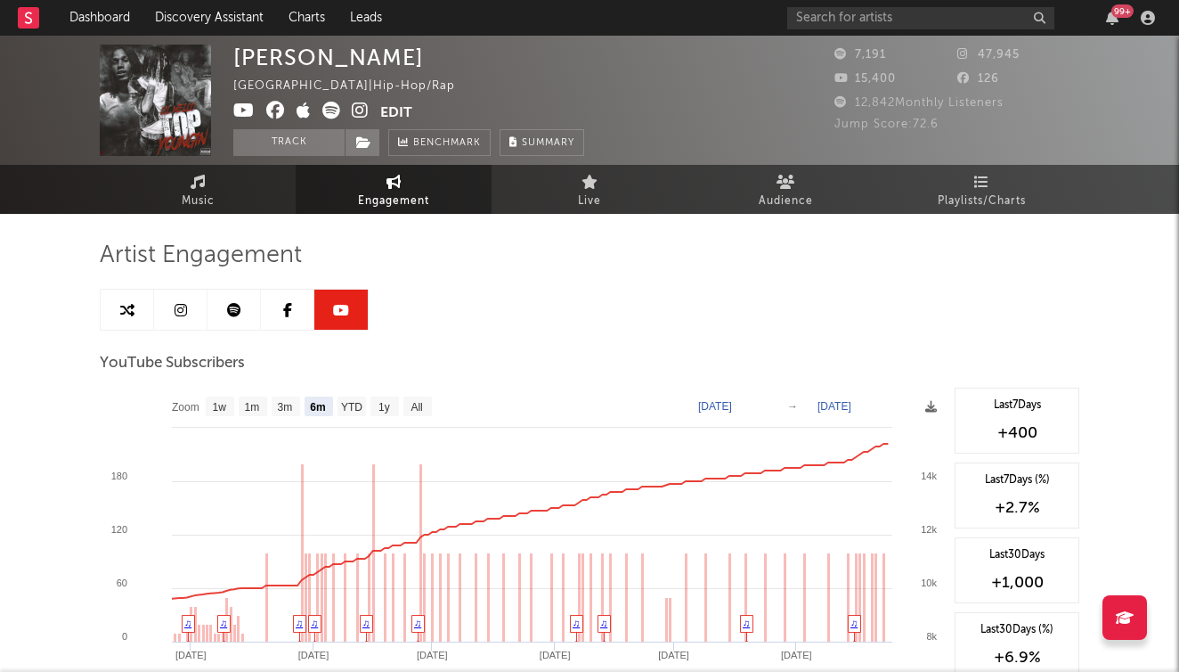
click at [230, 111] on div "[PERSON_NAME] [GEOGRAPHIC_DATA] | Hip-Hop/Rap Edit Track Benchmark Summary 7,19…" at bounding box center [589, 100] width 1179 height 129
click at [243, 110] on icon at bounding box center [243, 111] width 21 height 18
click at [275, 110] on icon at bounding box center [275, 111] width 19 height 18
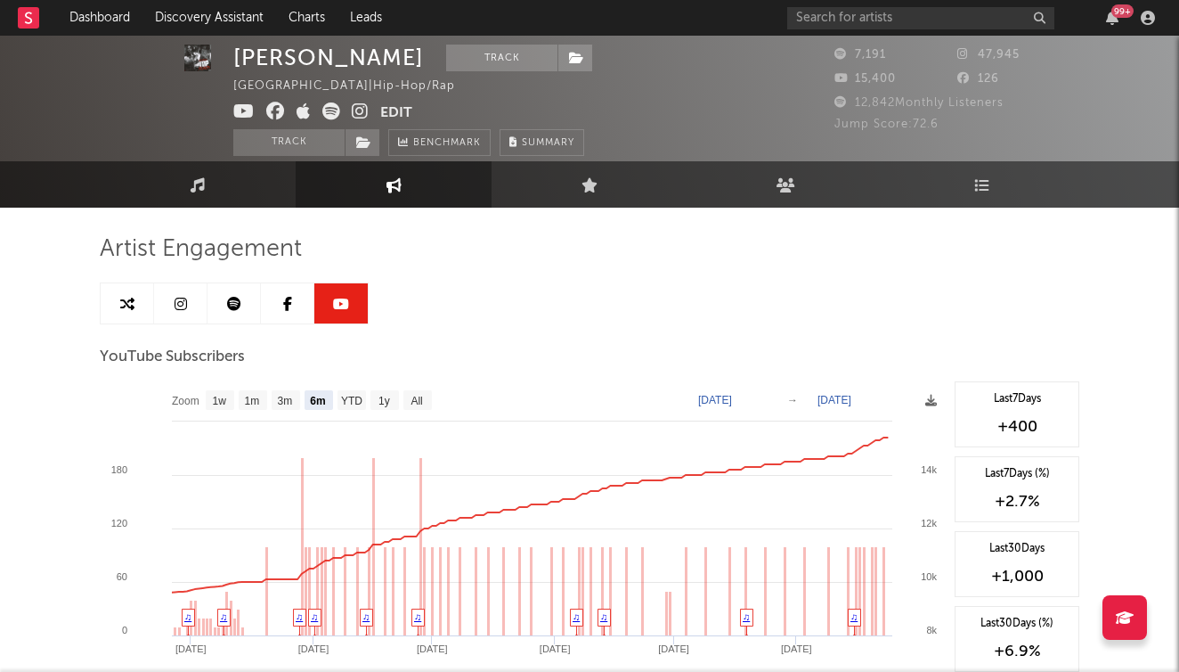
scroll to position [7, 0]
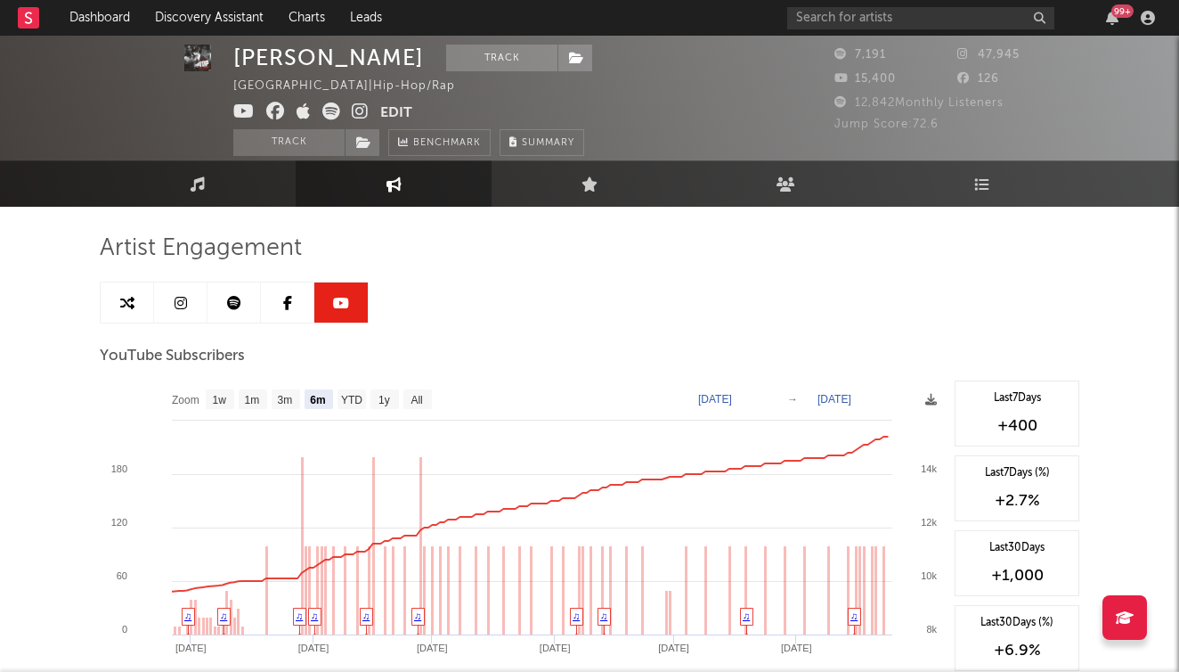
click at [306, 102] on icon at bounding box center [304, 111] width 14 height 18
click at [579, 187] on link "Live" at bounding box center [590, 183] width 196 height 46
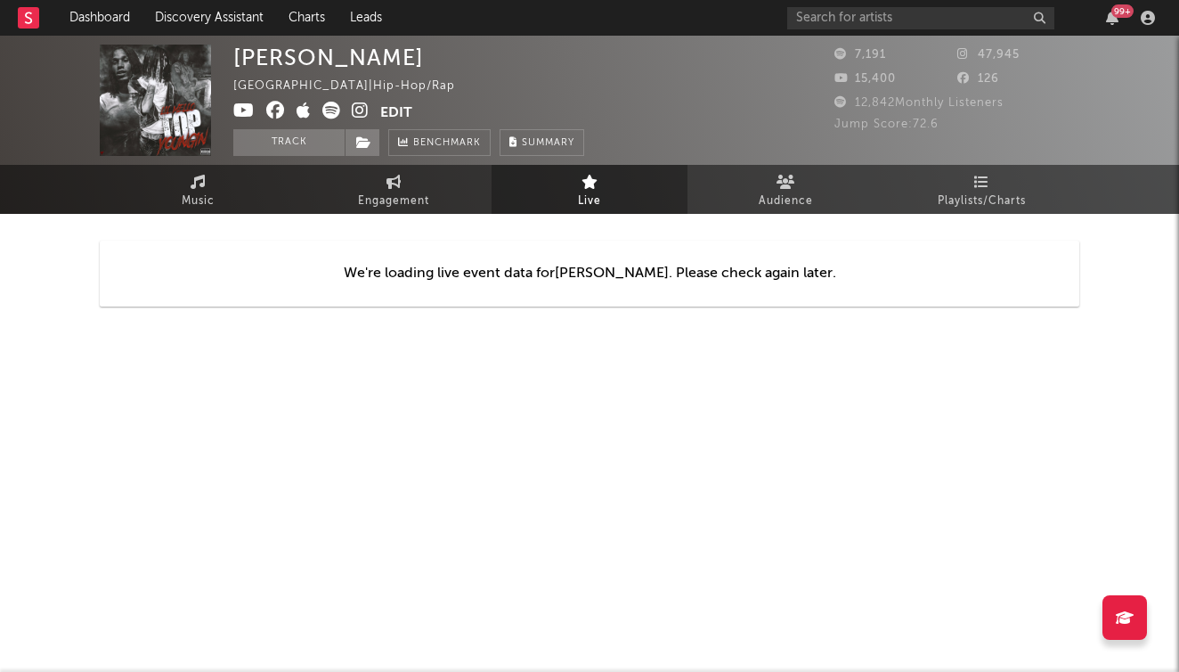
click at [590, 286] on div "We're loading live event data for [PERSON_NAME] . Please check again later." at bounding box center [590, 274] width 980 height 66
click at [272, 200] on link "Music" at bounding box center [198, 189] width 196 height 49
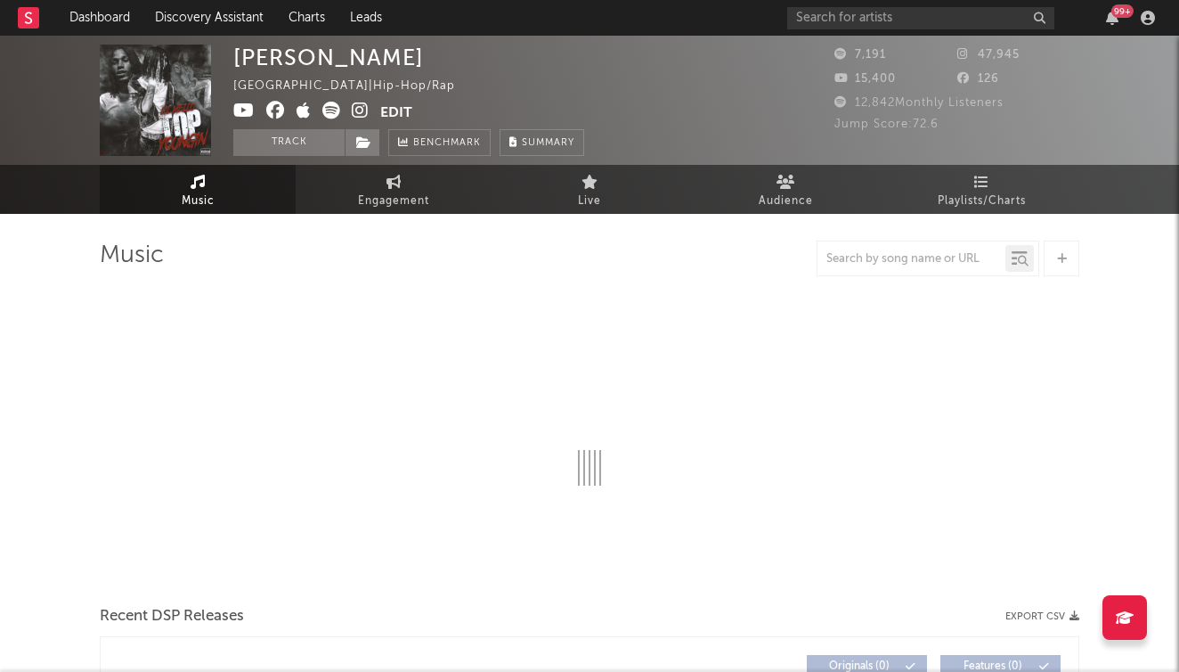
select select "6m"
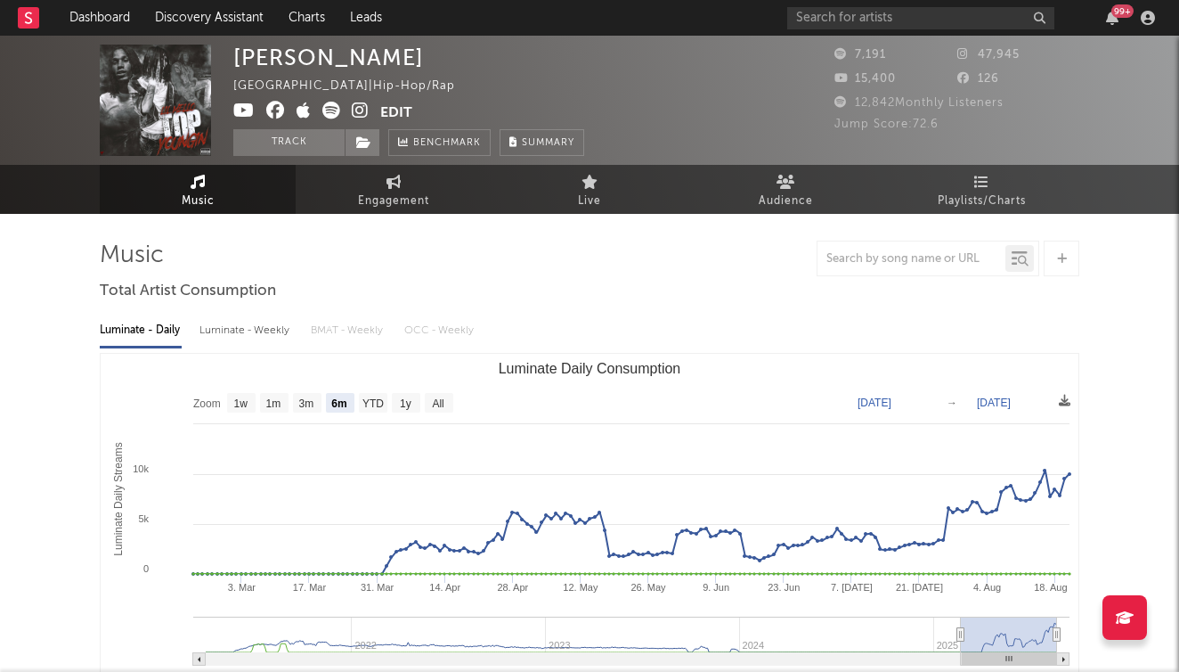
click at [229, 321] on div "Luminate - Weekly" at bounding box center [247, 330] width 94 height 30
select select "6m"
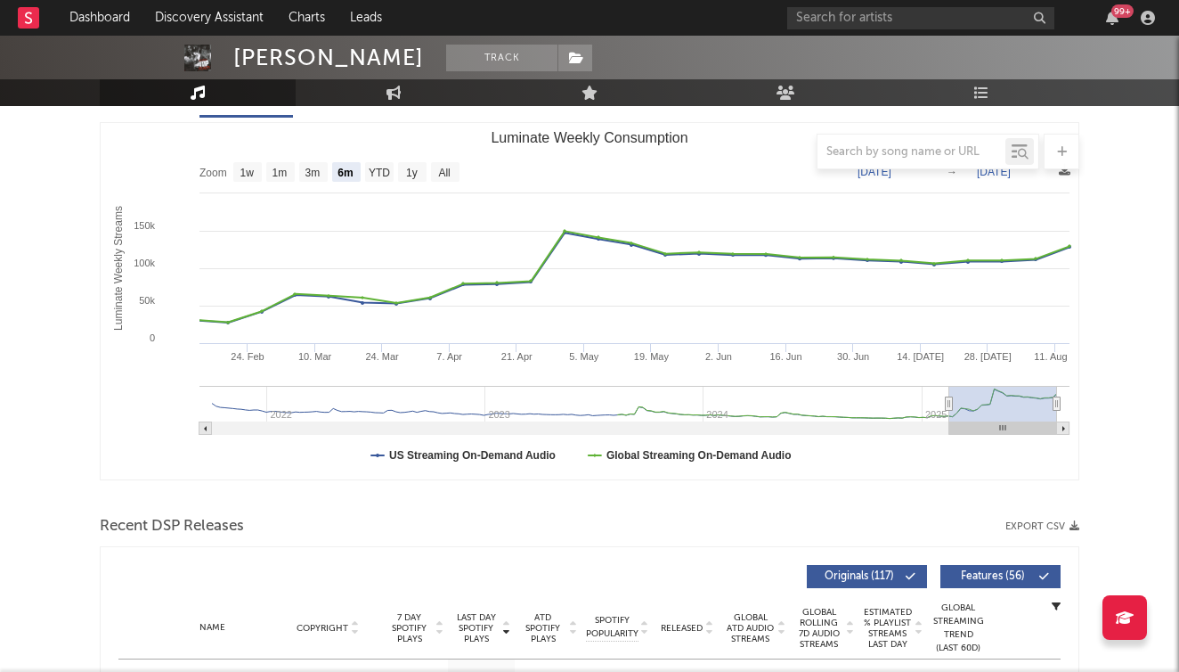
scroll to position [668, 0]
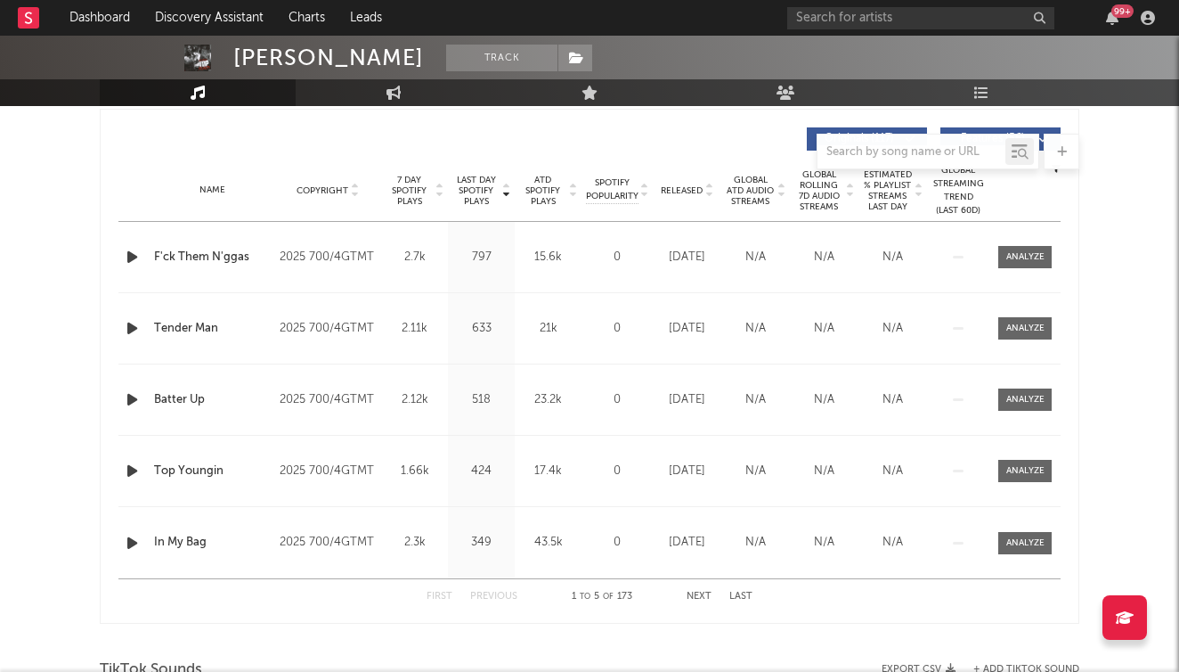
click at [785, 195] on icon at bounding box center [781, 194] width 9 height 7
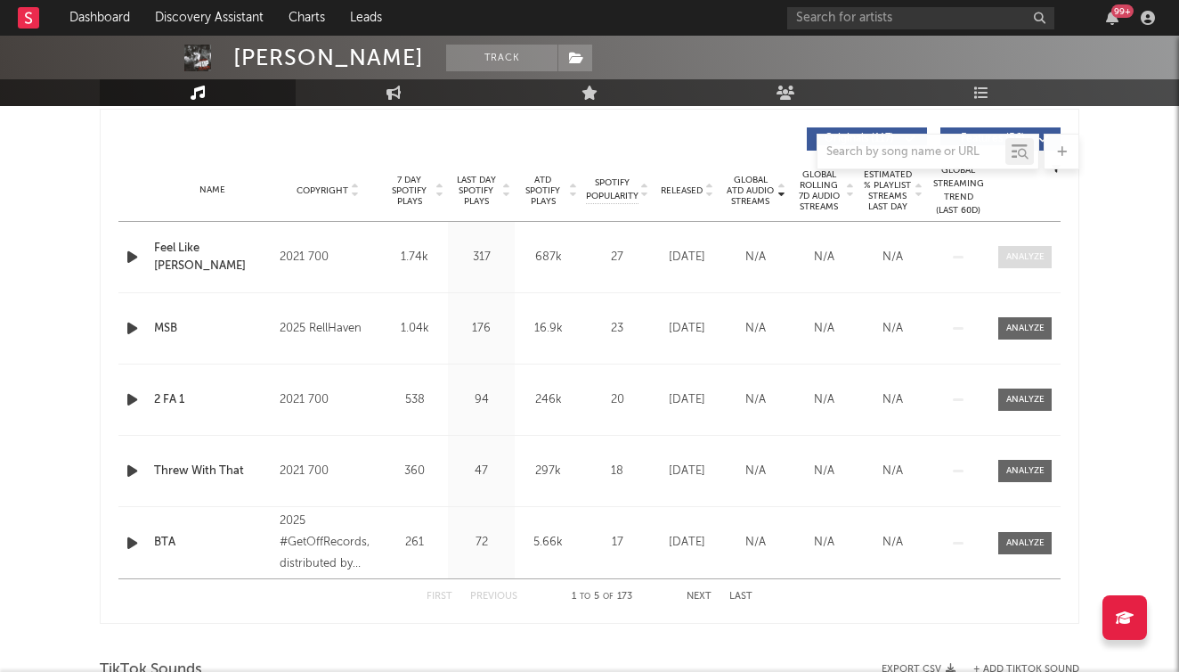
click at [1027, 255] on div at bounding box center [1026, 256] width 38 height 13
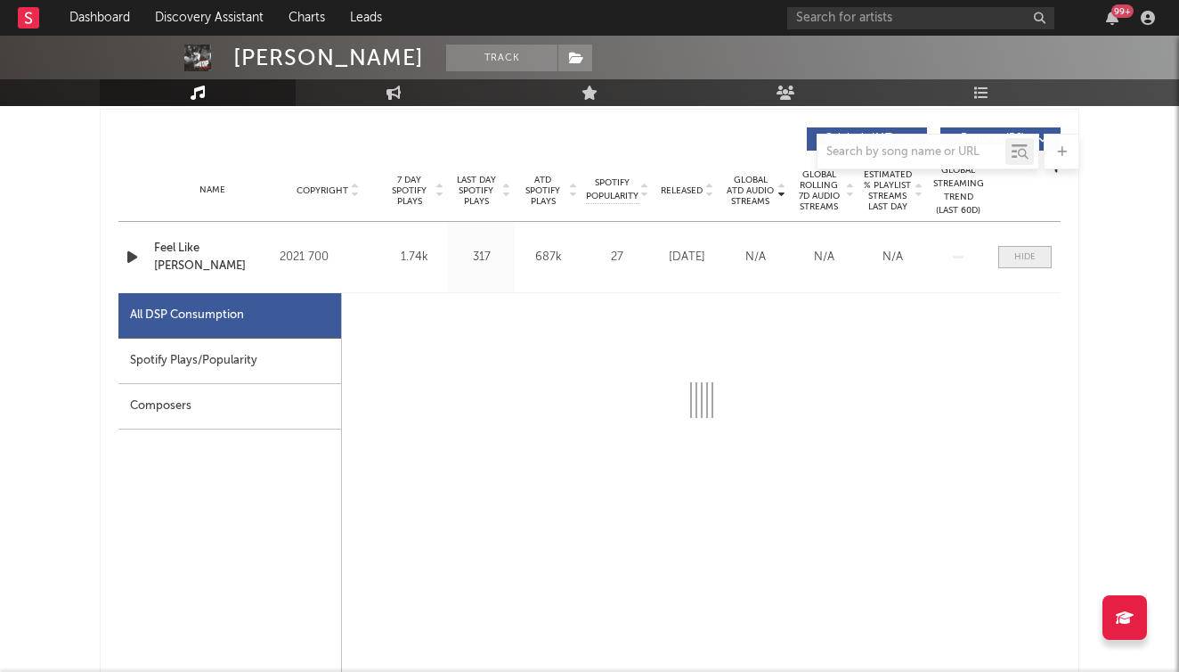
select select "6m"
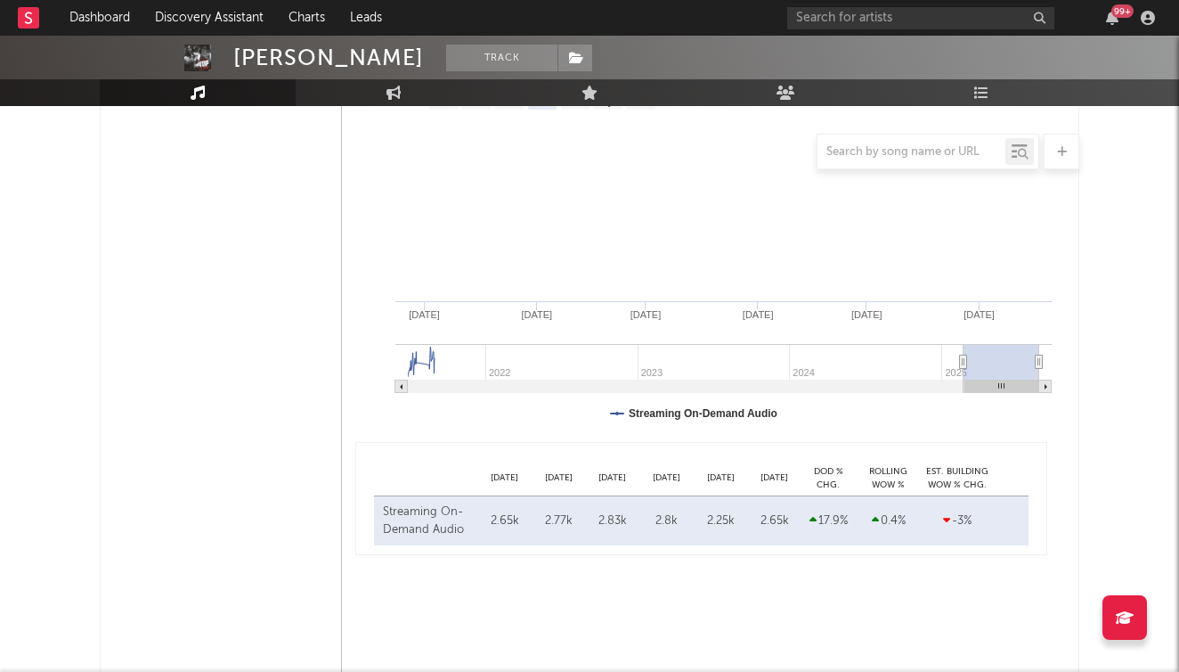
scroll to position [1046, 0]
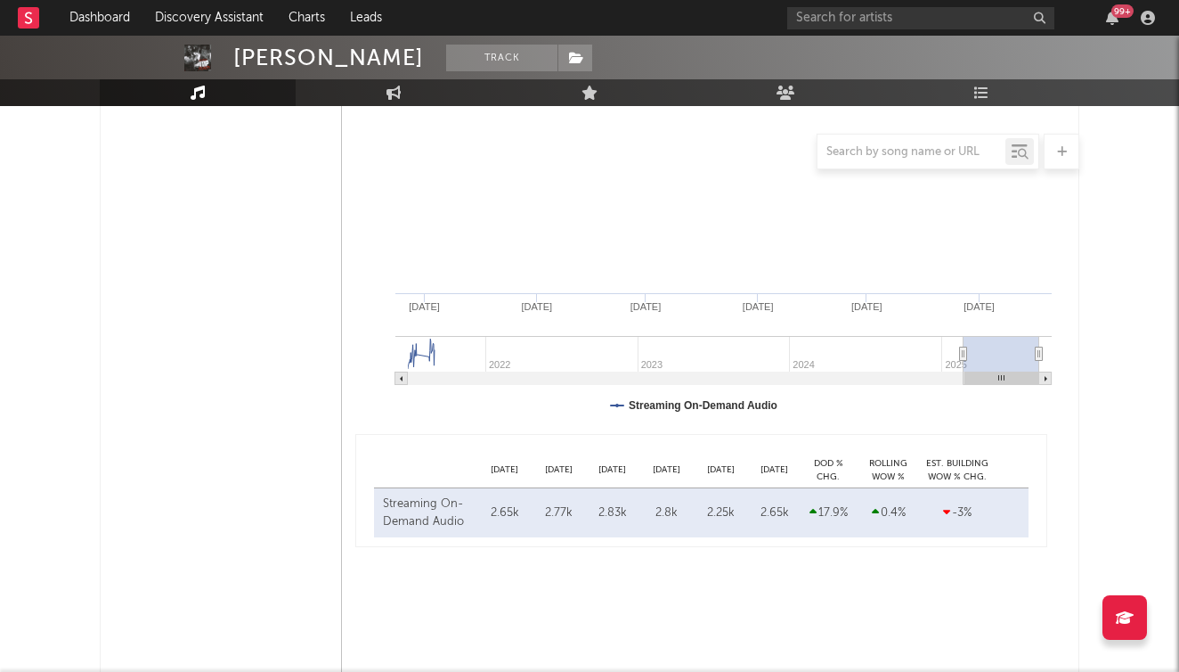
click at [771, 529] on div "Streaming On-Demand Audio [DATE] 2.65k [DATE] 2.77k [DATE] 2.83k [DATE] 2.8k [D…" at bounding box center [701, 512] width 655 height 49
click at [791, 513] on div "2.65k" at bounding box center [774, 513] width 45 height 18
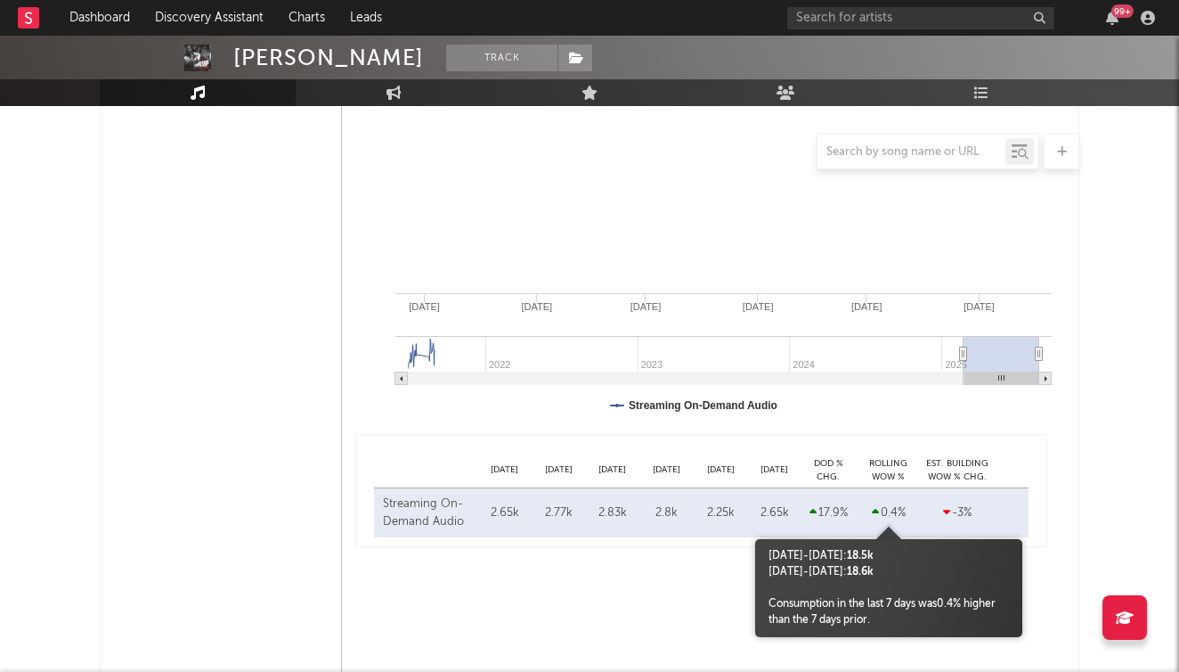
click at [885, 517] on div "0.4 %" at bounding box center [889, 513] width 58 height 18
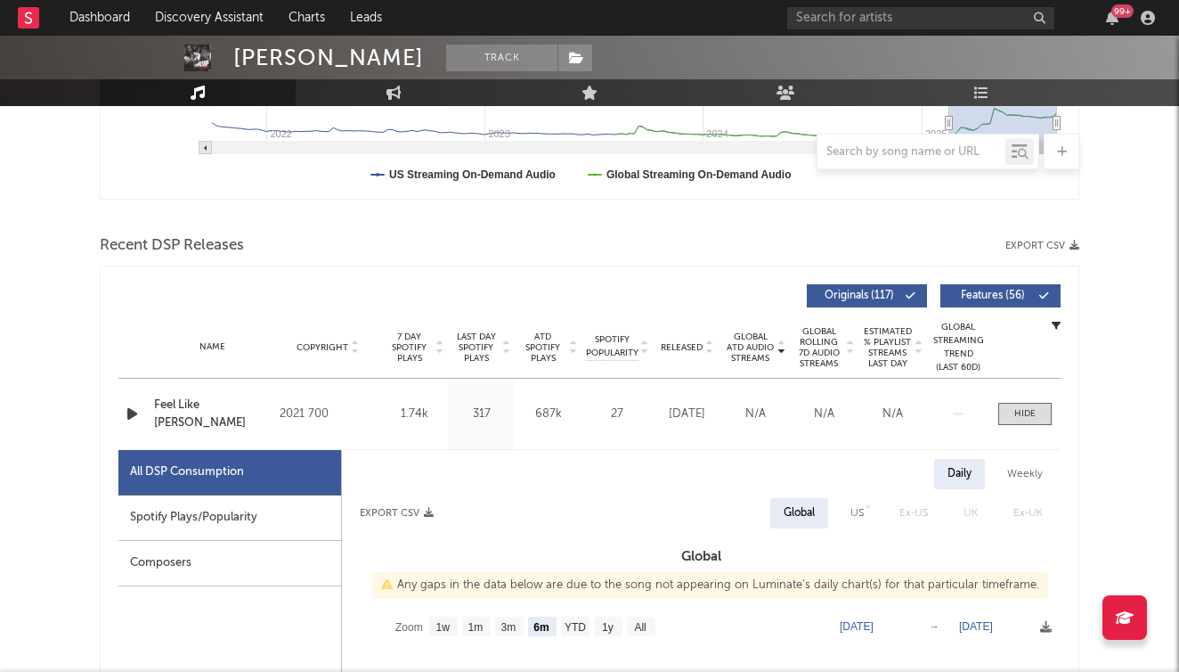
scroll to position [476, 0]
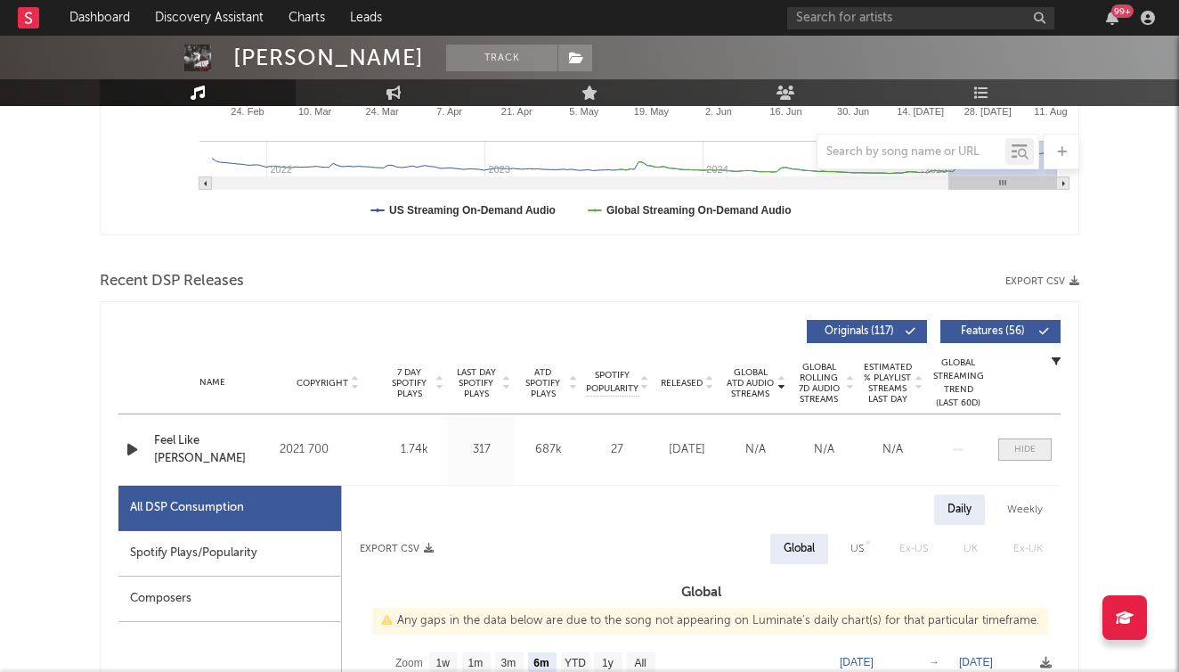
click at [1043, 445] on span at bounding box center [1025, 449] width 53 height 22
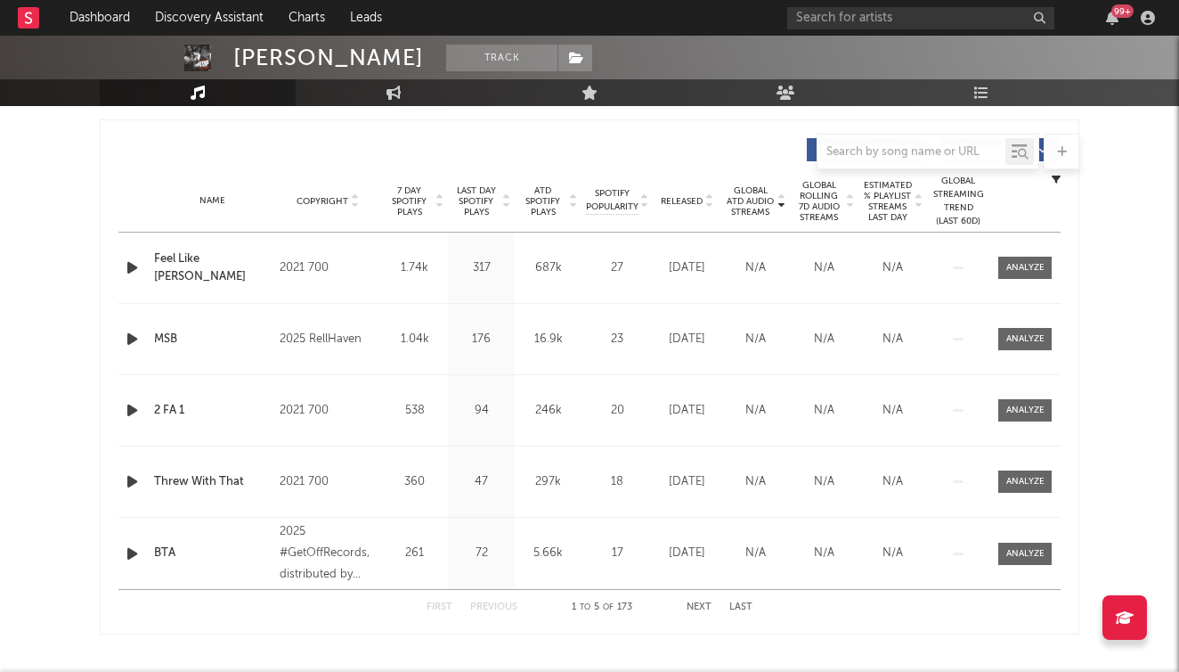
scroll to position [673, 0]
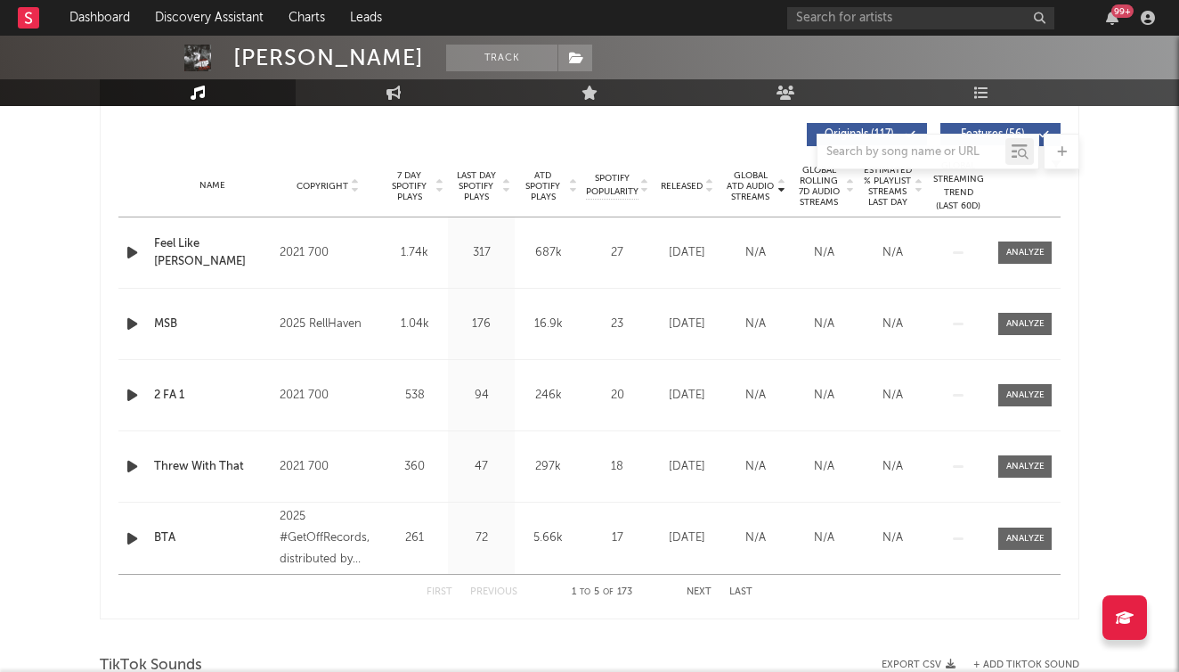
click at [742, 591] on button "Last" at bounding box center [741, 592] width 23 height 10
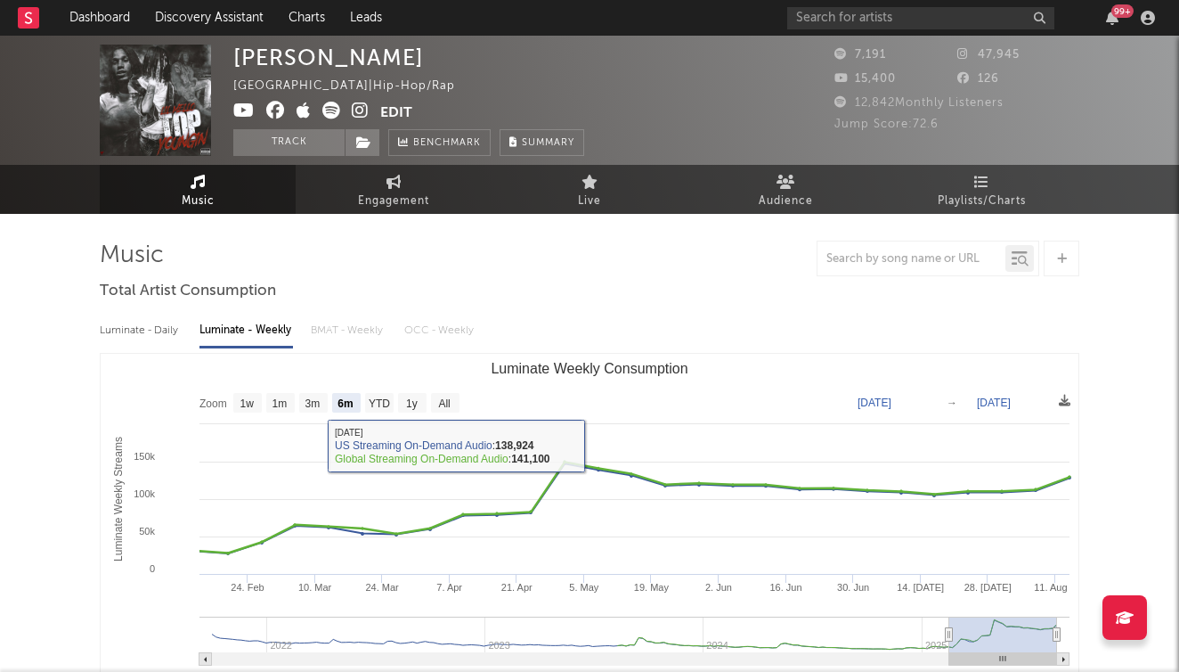
scroll to position [0, 0]
